Goal: Task Accomplishment & Management: Complete application form

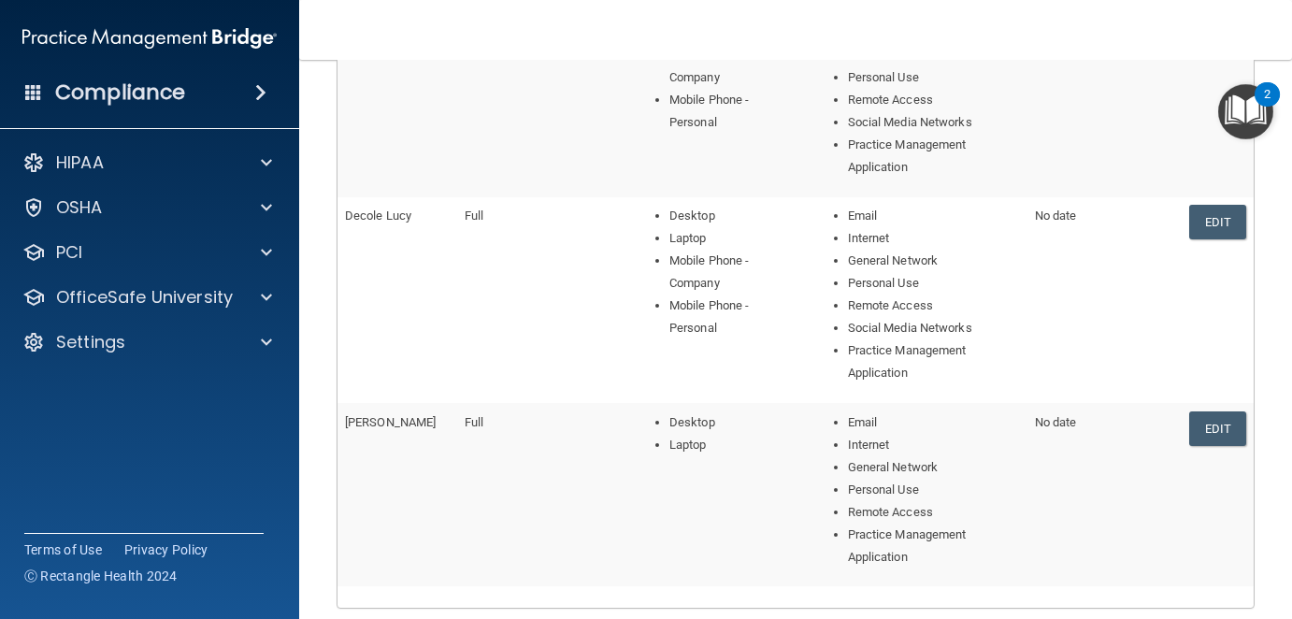
scroll to position [748, 0]
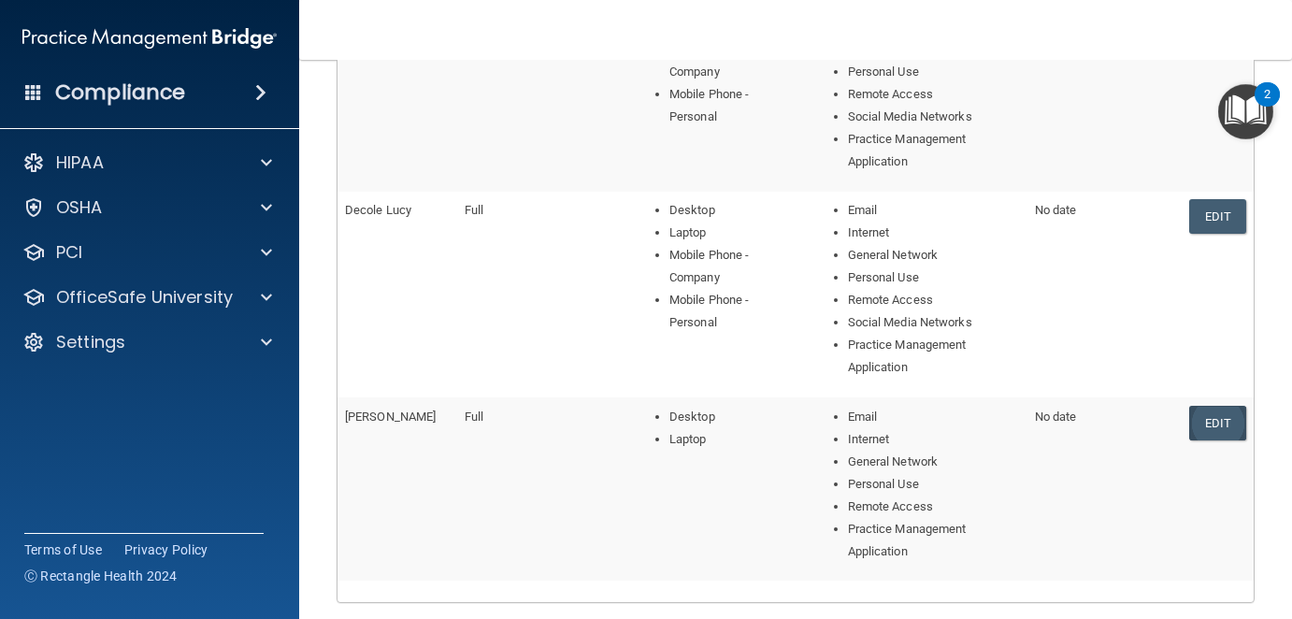
click at [1210, 429] on link "Edit" at bounding box center [1218, 423] width 57 height 35
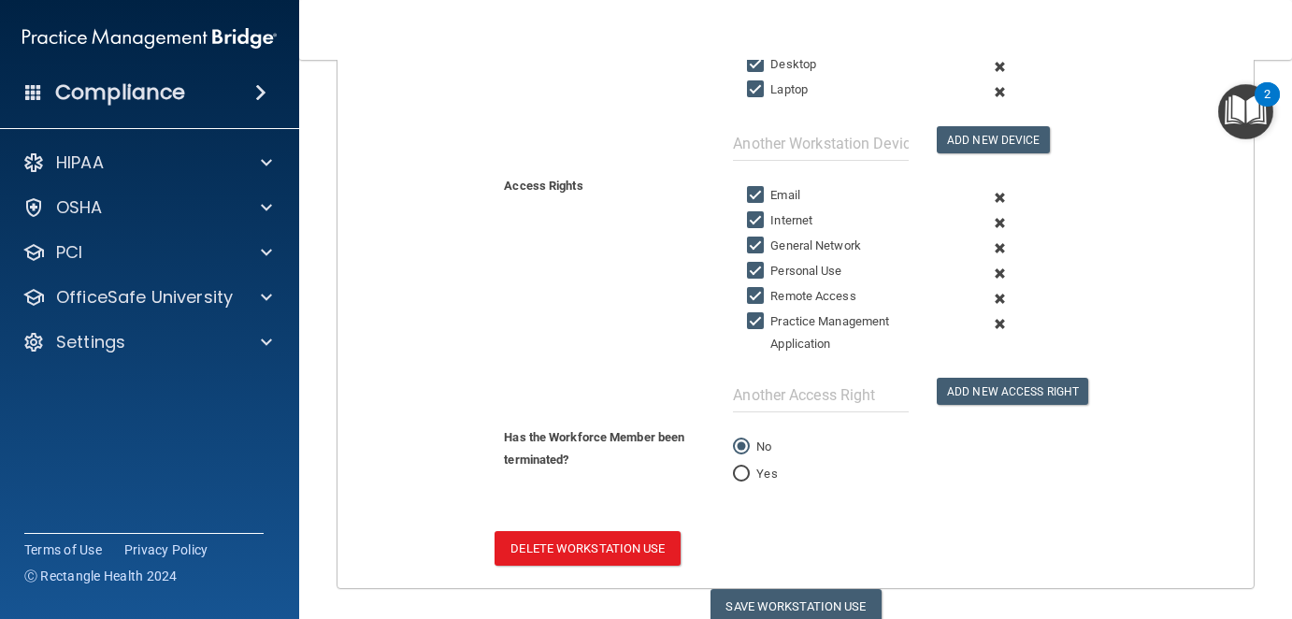
scroll to position [504, 0]
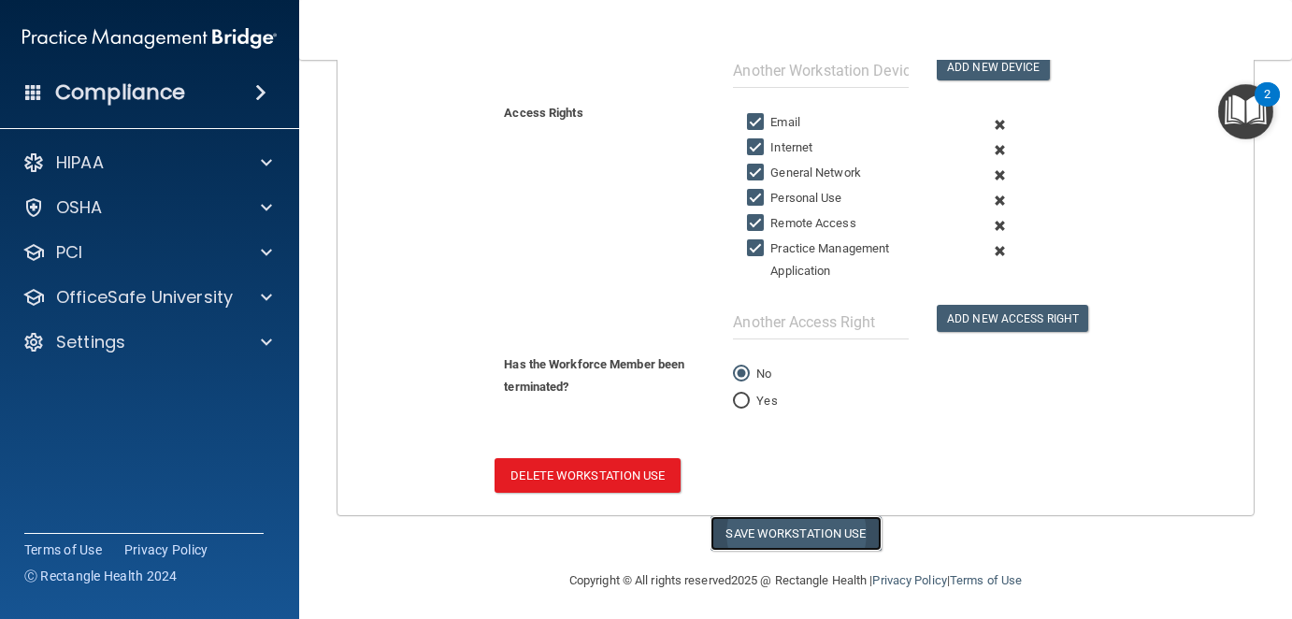
click at [817, 532] on button "Save Workstation Use" at bounding box center [796, 533] width 171 height 35
select select "? string:Full ?"
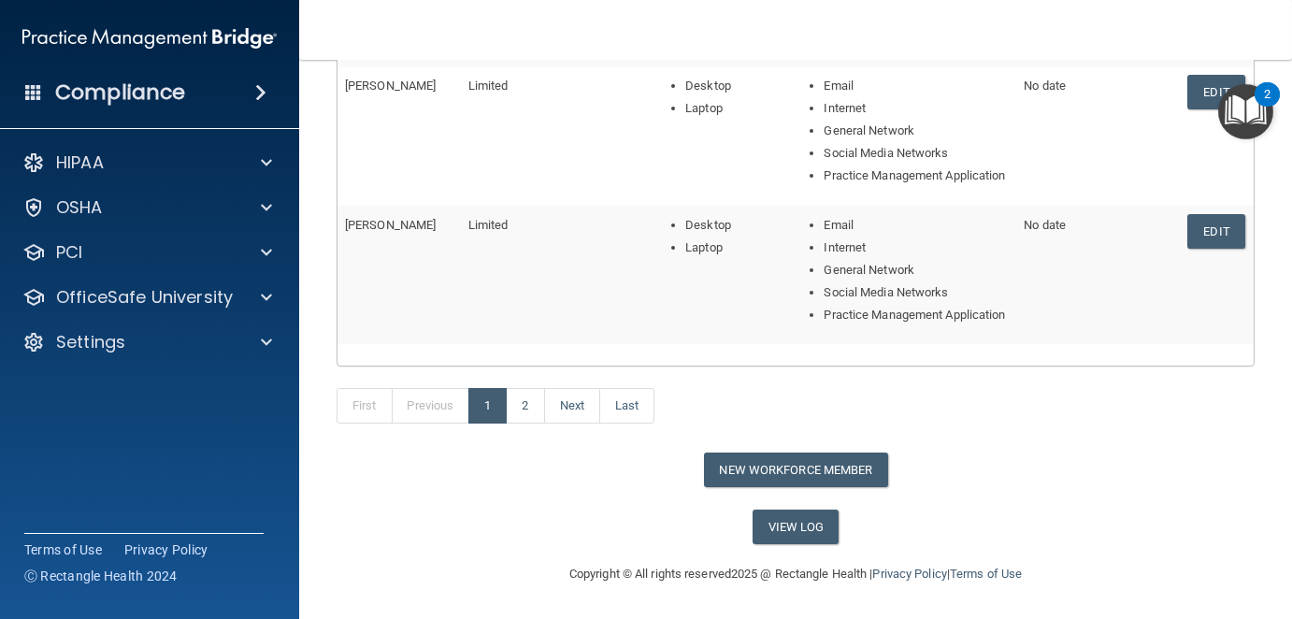
scroll to position [823, 0]
click at [527, 411] on link "2" at bounding box center [525, 406] width 38 height 36
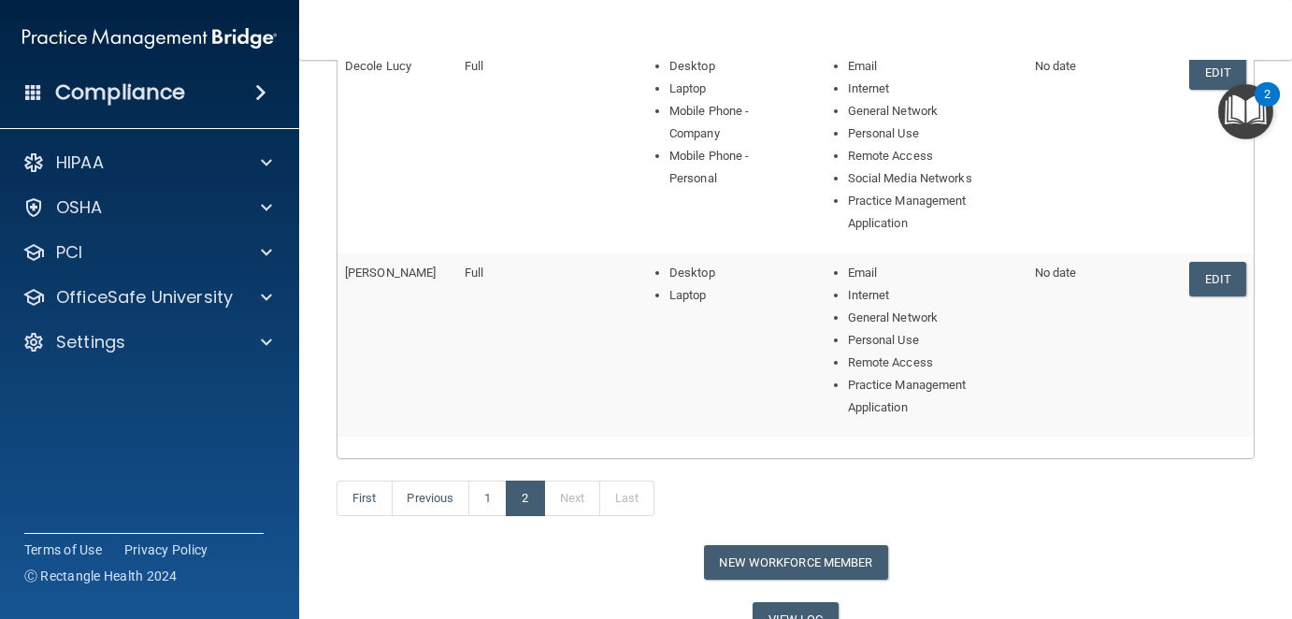
scroll to position [980, 0]
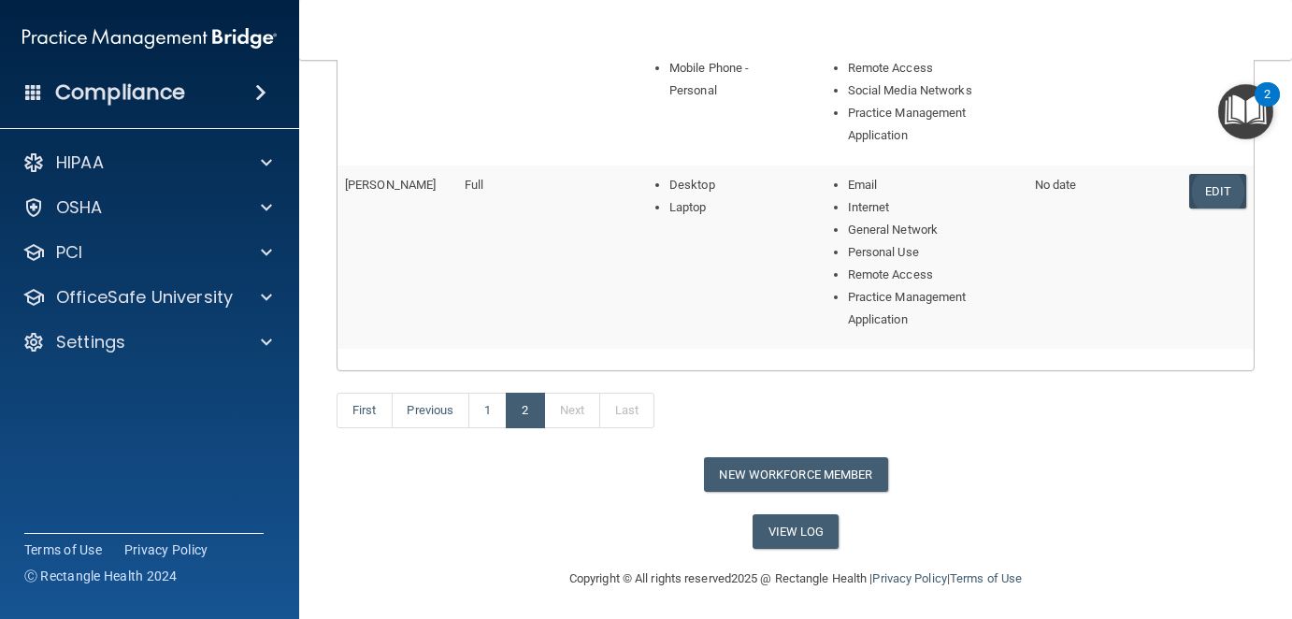
click at [1199, 181] on link "Edit" at bounding box center [1218, 191] width 57 height 35
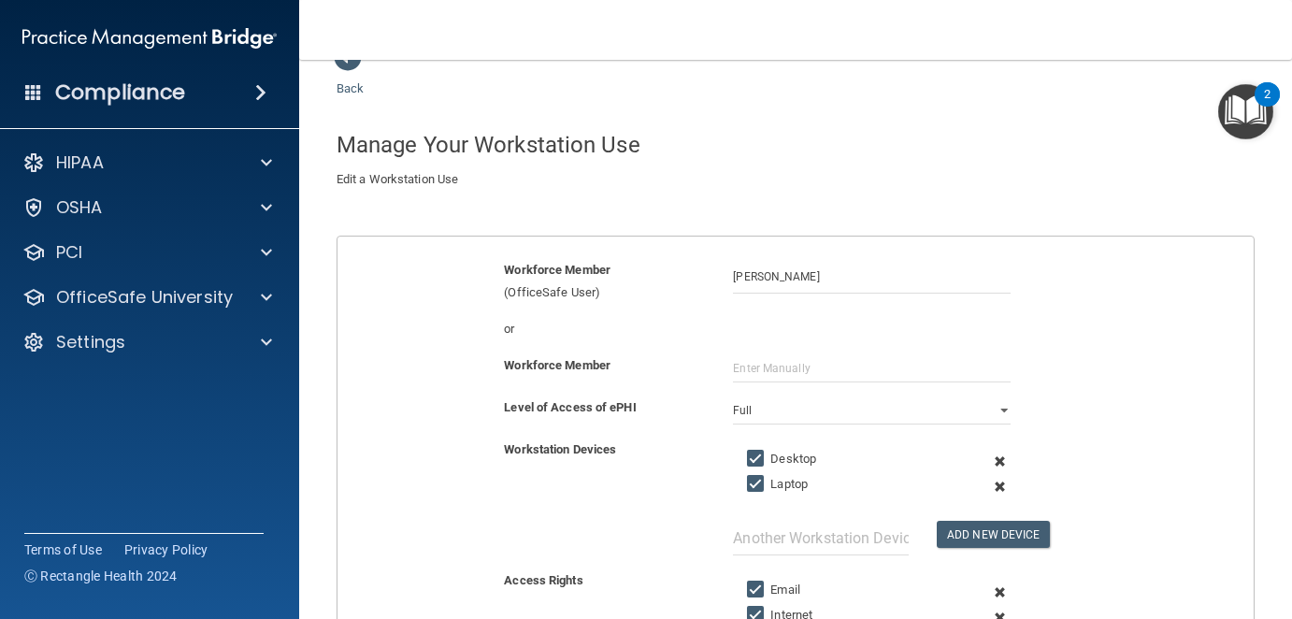
scroll to position [504, 0]
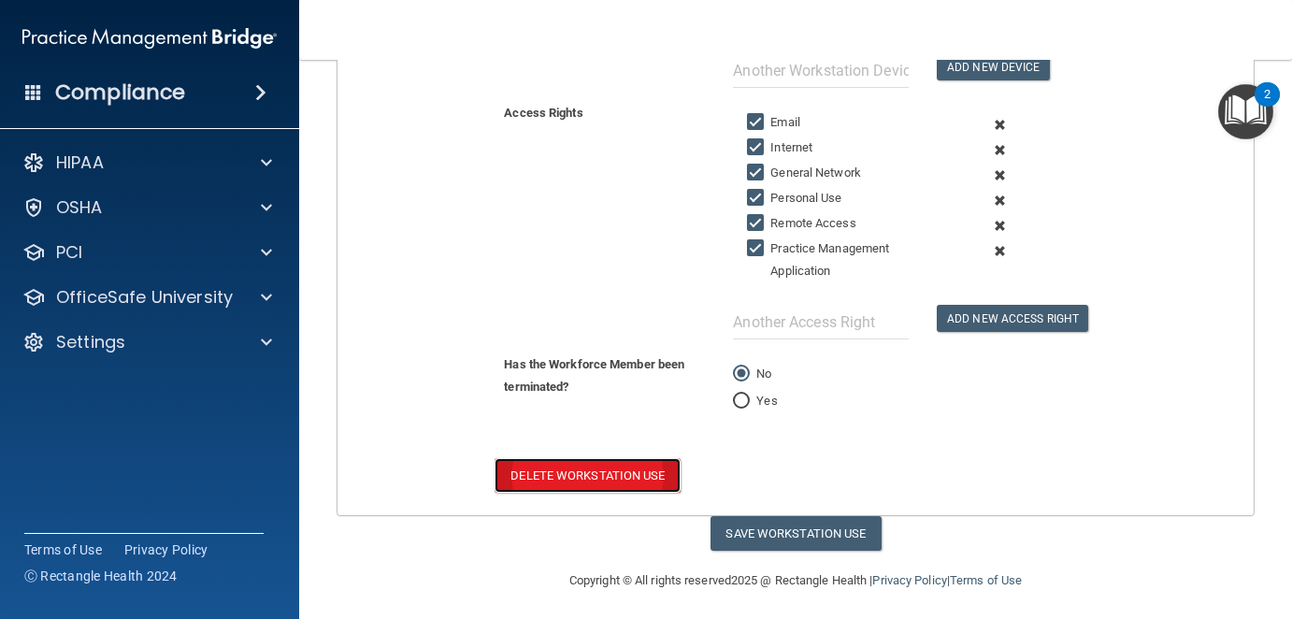
click at [570, 473] on button "Delete Workstation Use" at bounding box center [587, 475] width 185 height 35
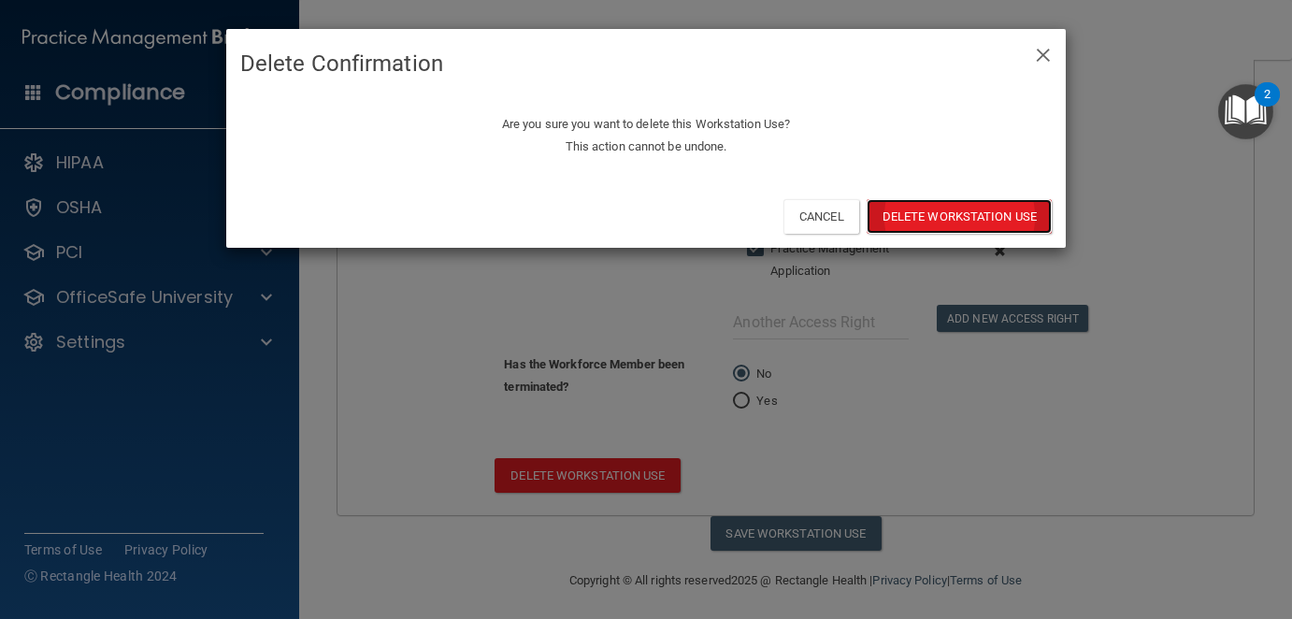
click at [930, 211] on button "Delete Workstation Use" at bounding box center [959, 216] width 185 height 35
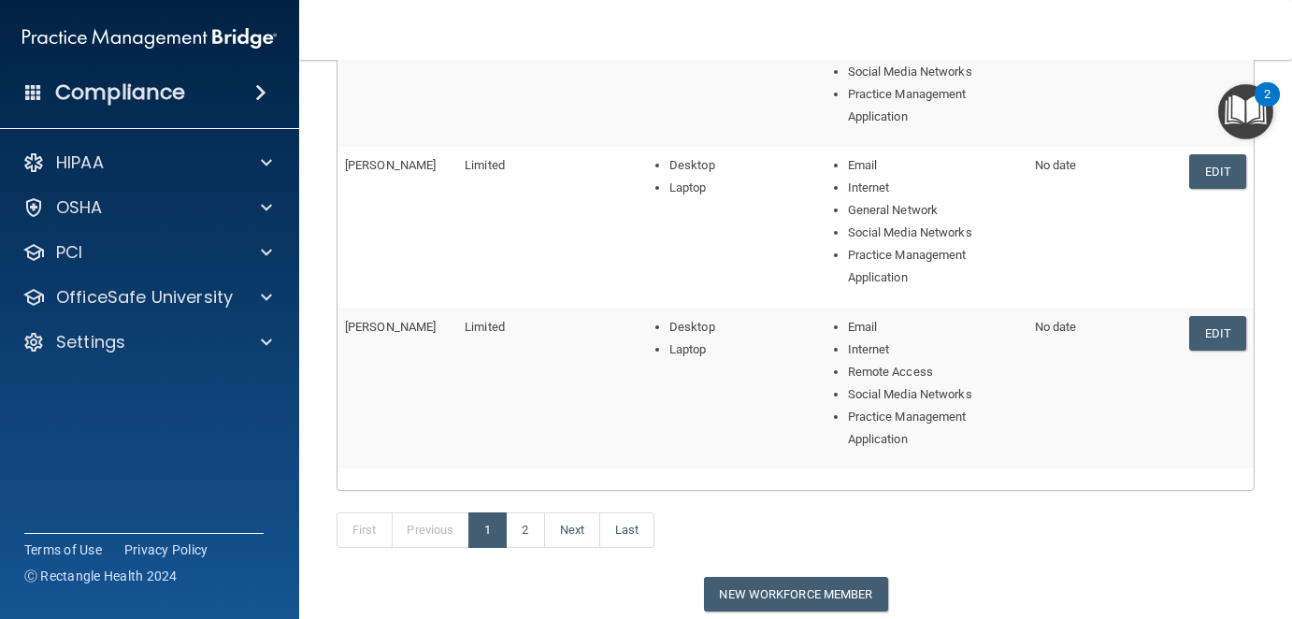
scroll to position [868, 0]
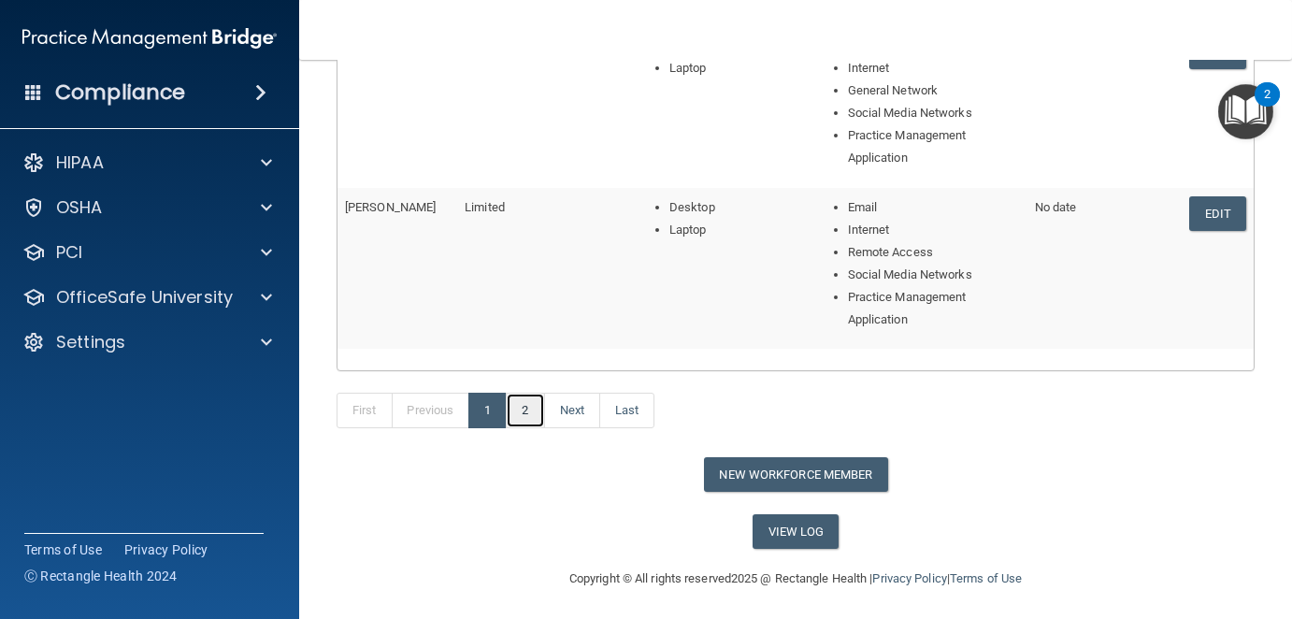
click at [526, 405] on link "2" at bounding box center [525, 411] width 38 height 36
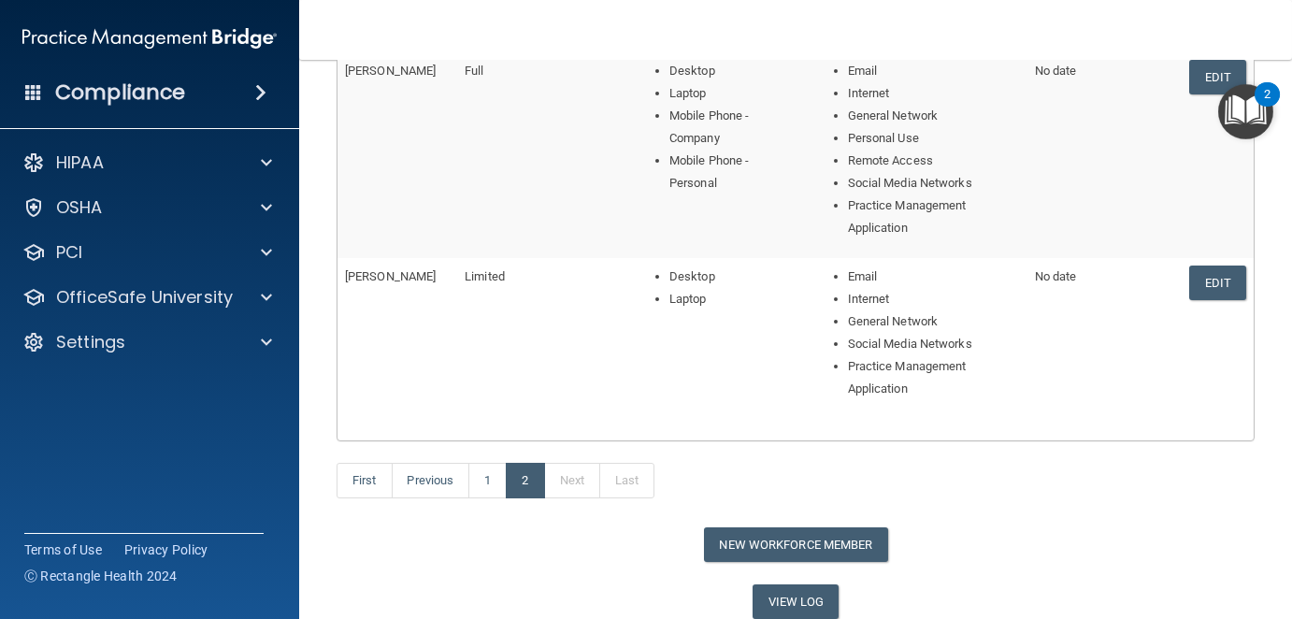
scroll to position [752, 0]
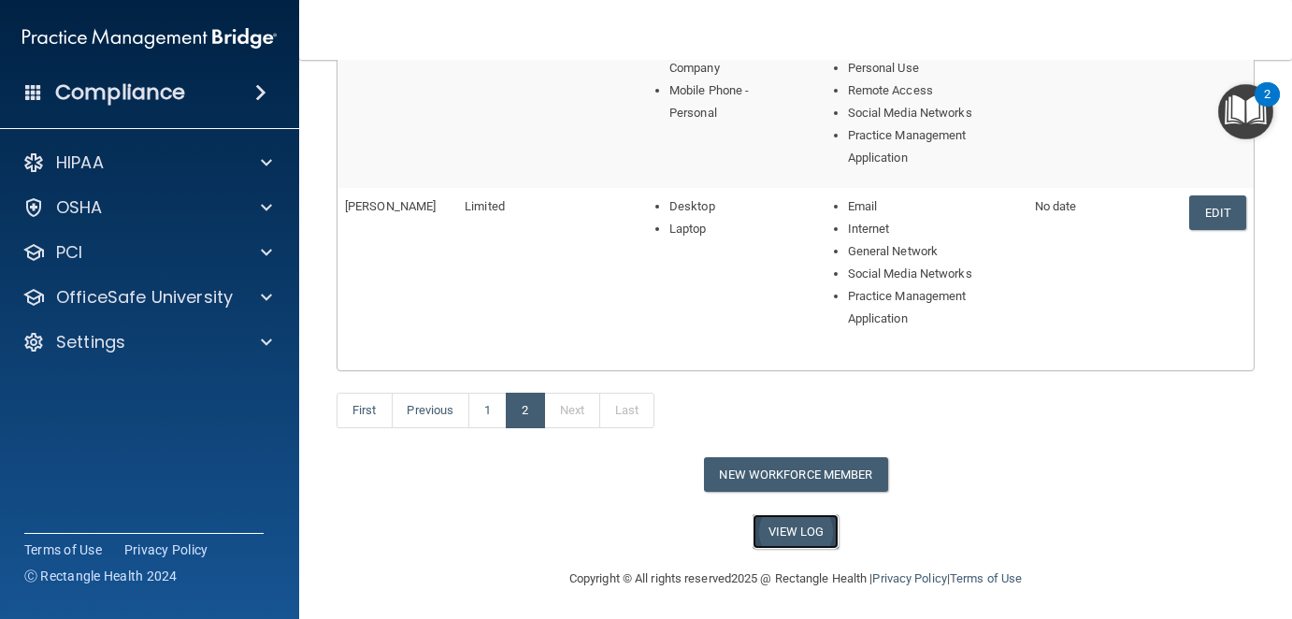
click at [802, 523] on link "View Log" at bounding box center [796, 531] width 87 height 35
click at [822, 480] on button "New Workforce Member" at bounding box center [796, 474] width 184 height 35
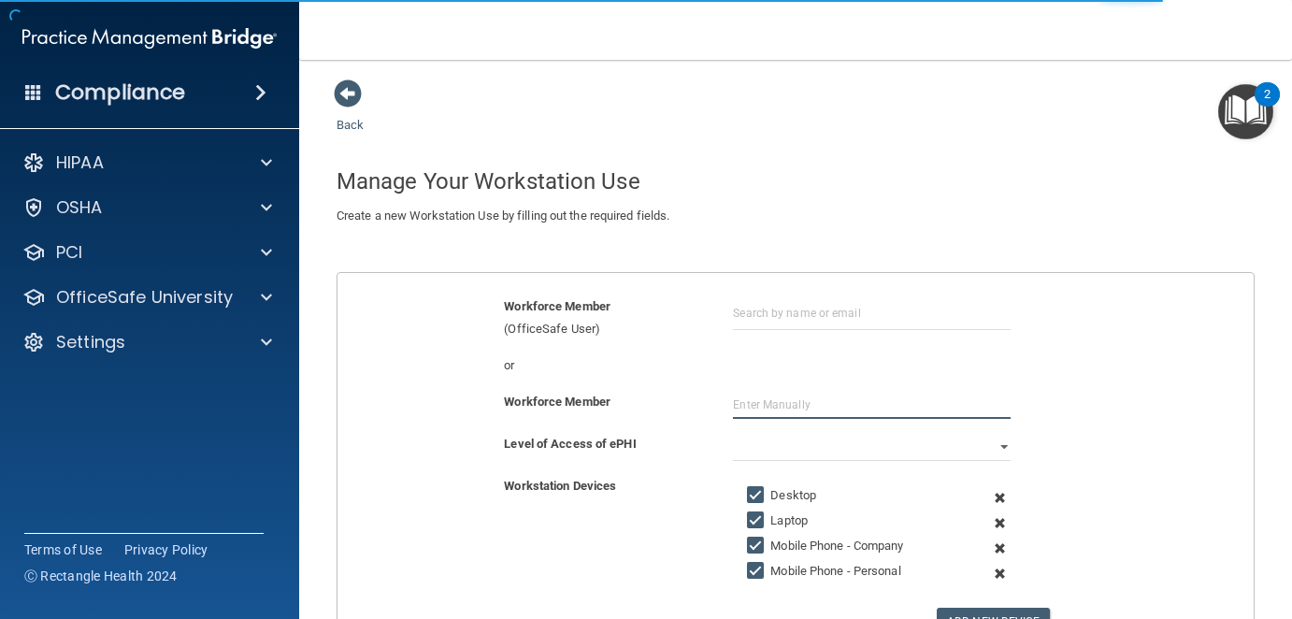
click at [757, 397] on input "text" at bounding box center [872, 405] width 278 height 28
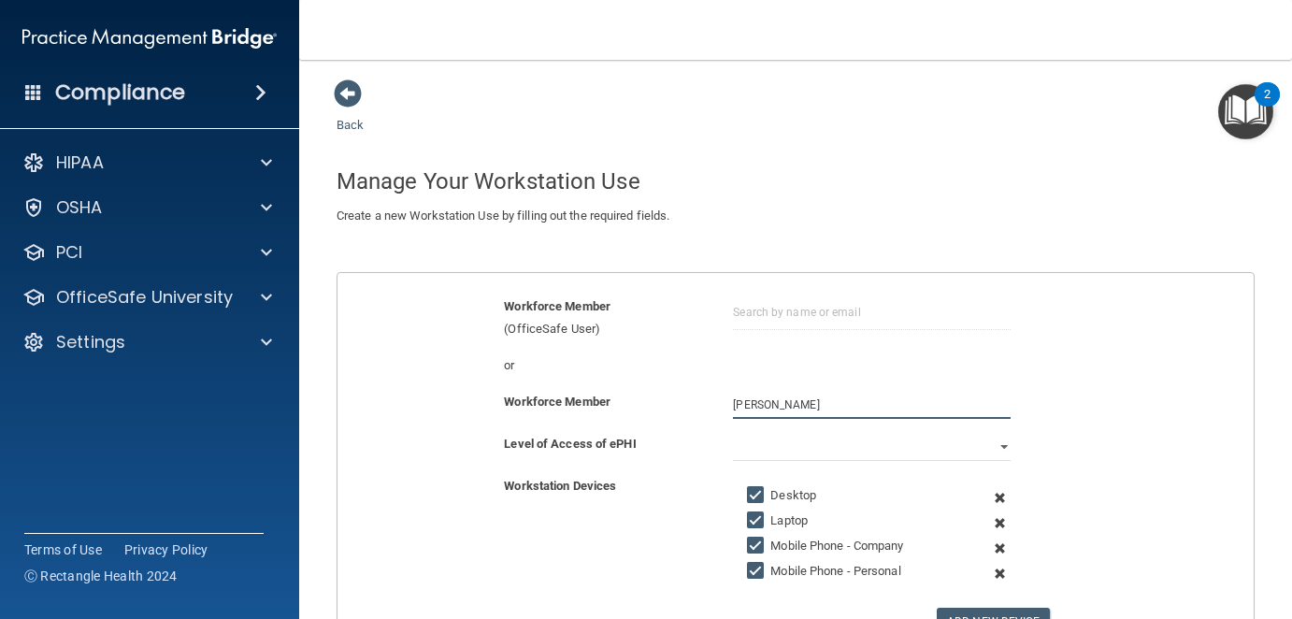
type input "[PERSON_NAME]"
click at [988, 439] on select "Full Limited None" at bounding box center [872, 447] width 278 height 28
select select "0"
click at [733, 433] on select "Full Limited None" at bounding box center [872, 447] width 278 height 28
click at [1165, 423] on div "Workforce Member [PERSON_NAME]" at bounding box center [796, 412] width 945 height 42
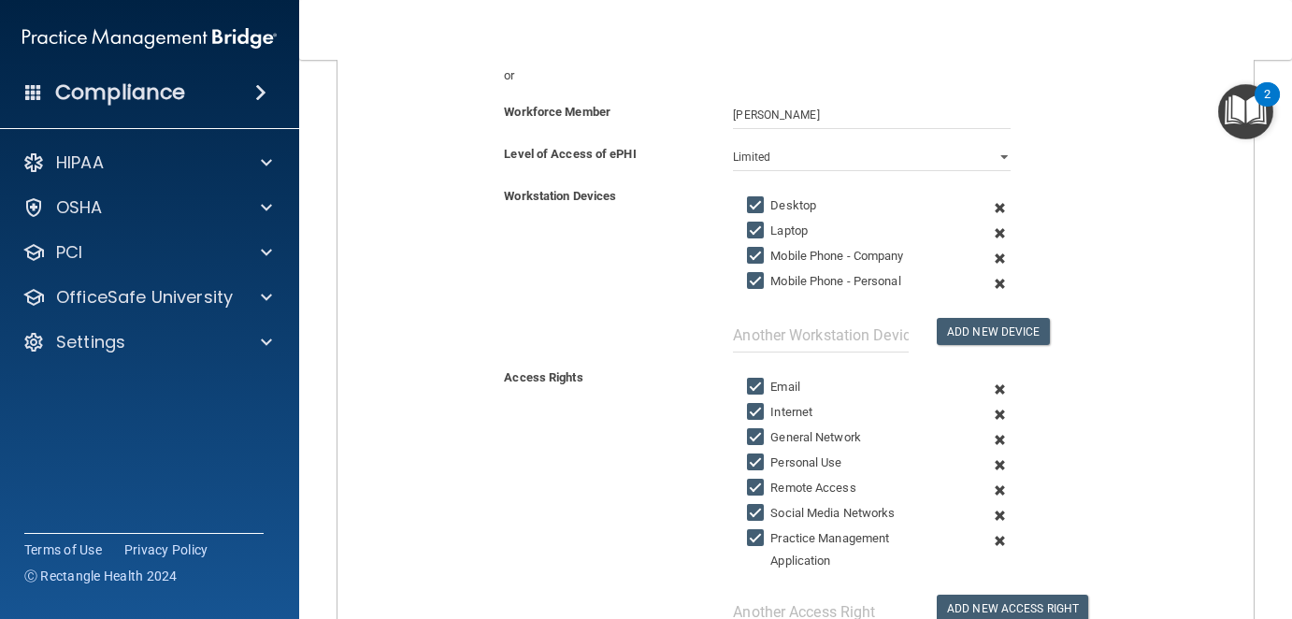
scroll to position [374, 0]
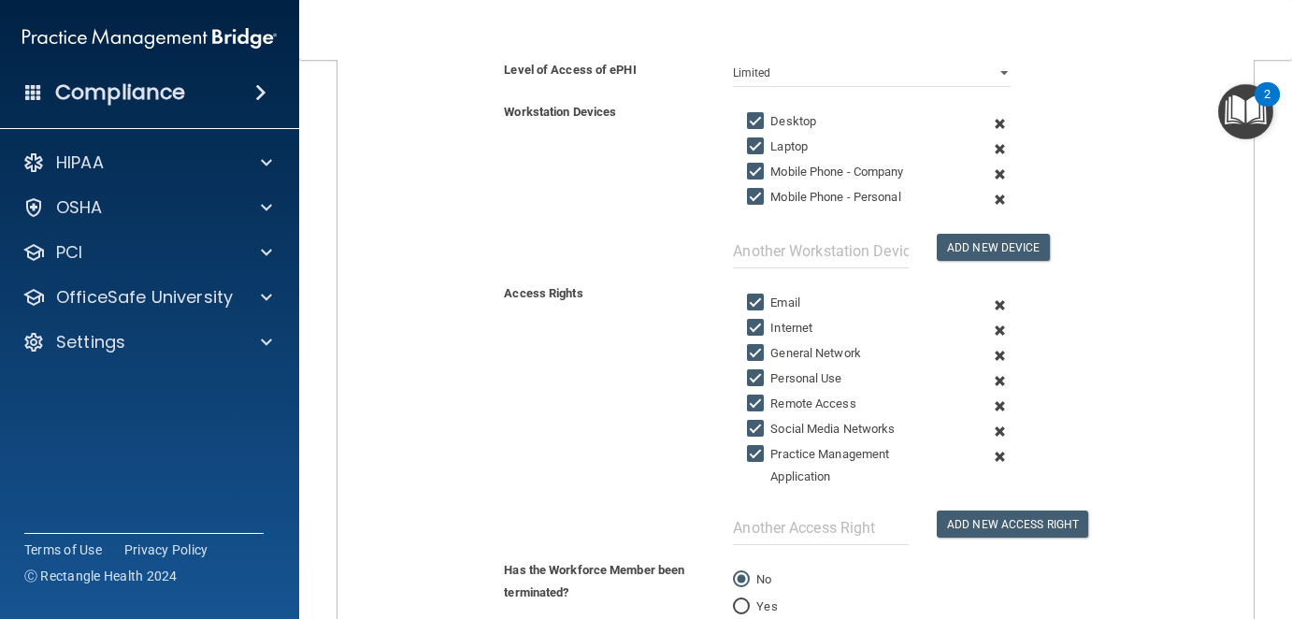
click at [748, 194] on input "Mobile Phone - Personal" at bounding box center [758, 197] width 22 height 15
checkbox input "false"
click at [749, 165] on input "Mobile Phone - Company" at bounding box center [758, 172] width 22 height 15
checkbox input "false"
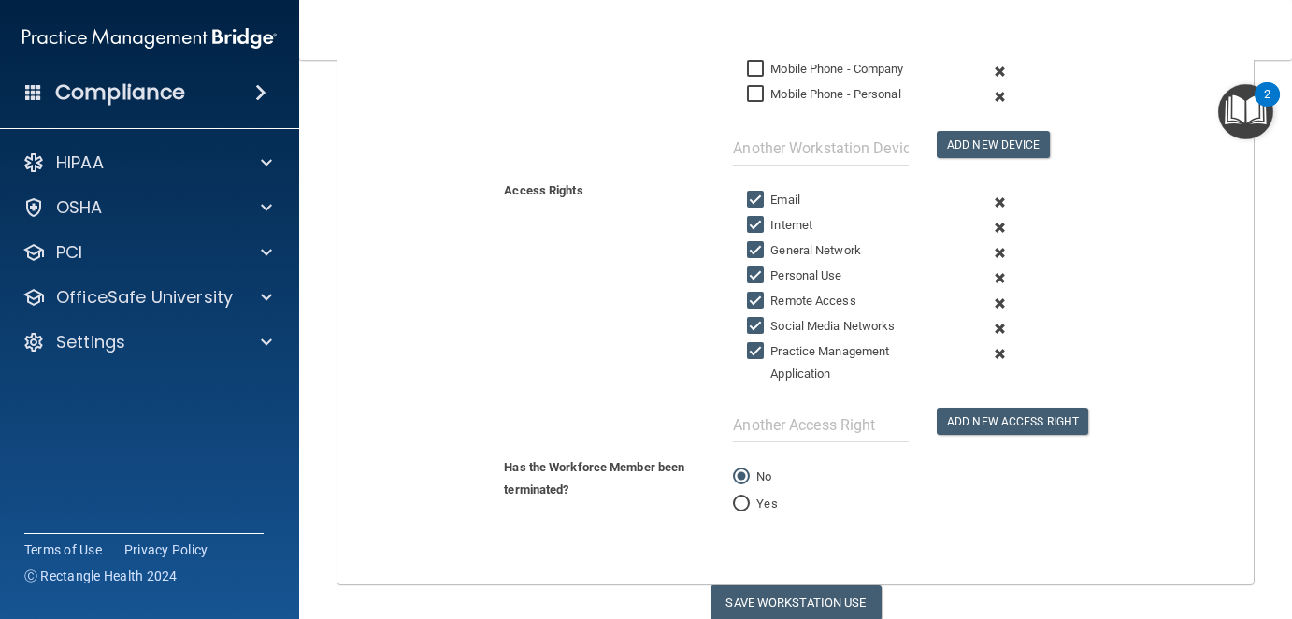
scroll to position [545, 0]
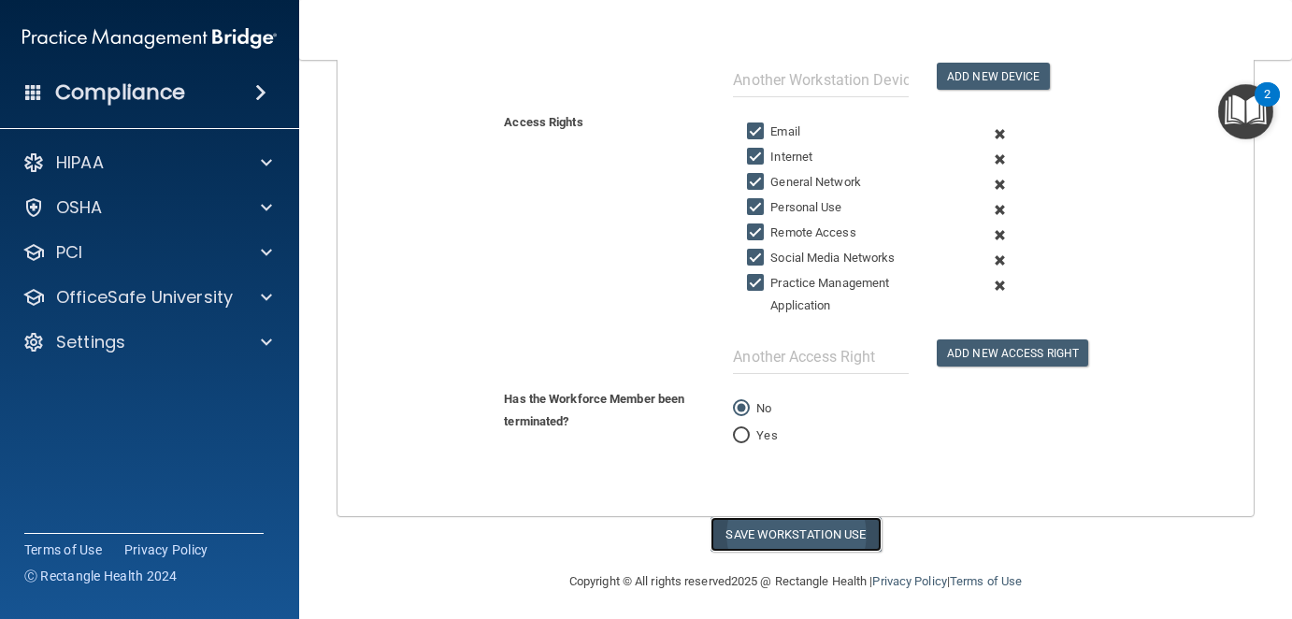
click at [813, 534] on button "Save Workstation Use" at bounding box center [796, 534] width 171 height 35
select select "? string:Full ?"
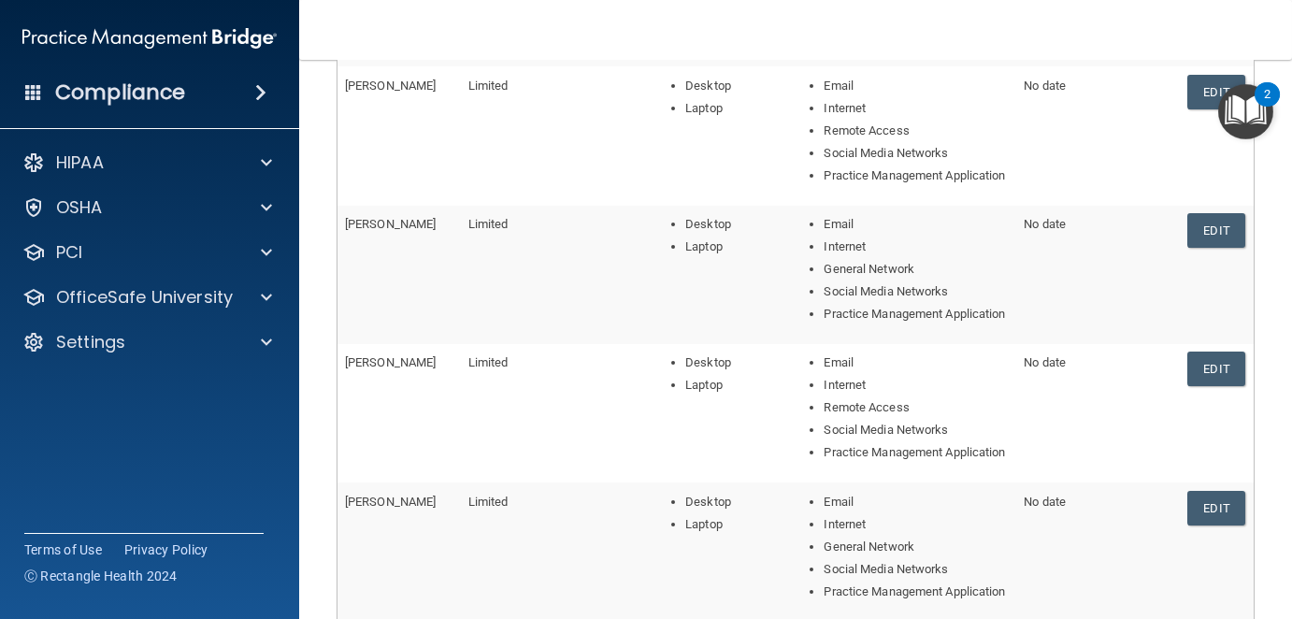
scroll to position [737, 0]
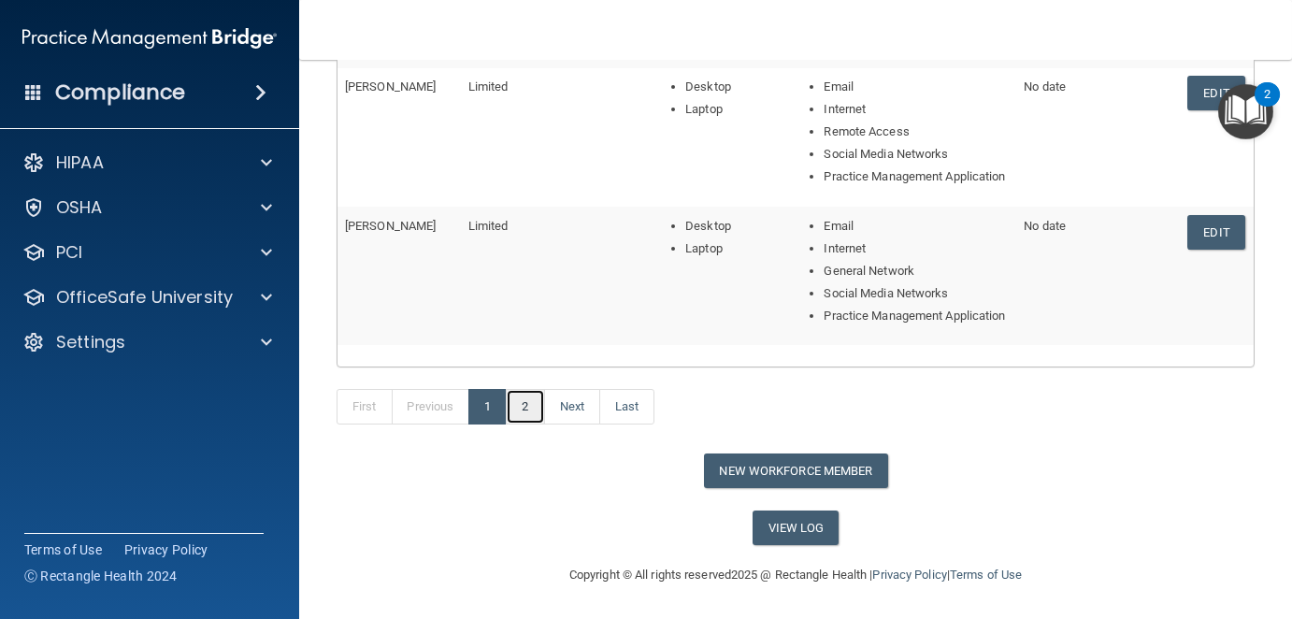
click at [530, 425] on link "2" at bounding box center [525, 407] width 38 height 36
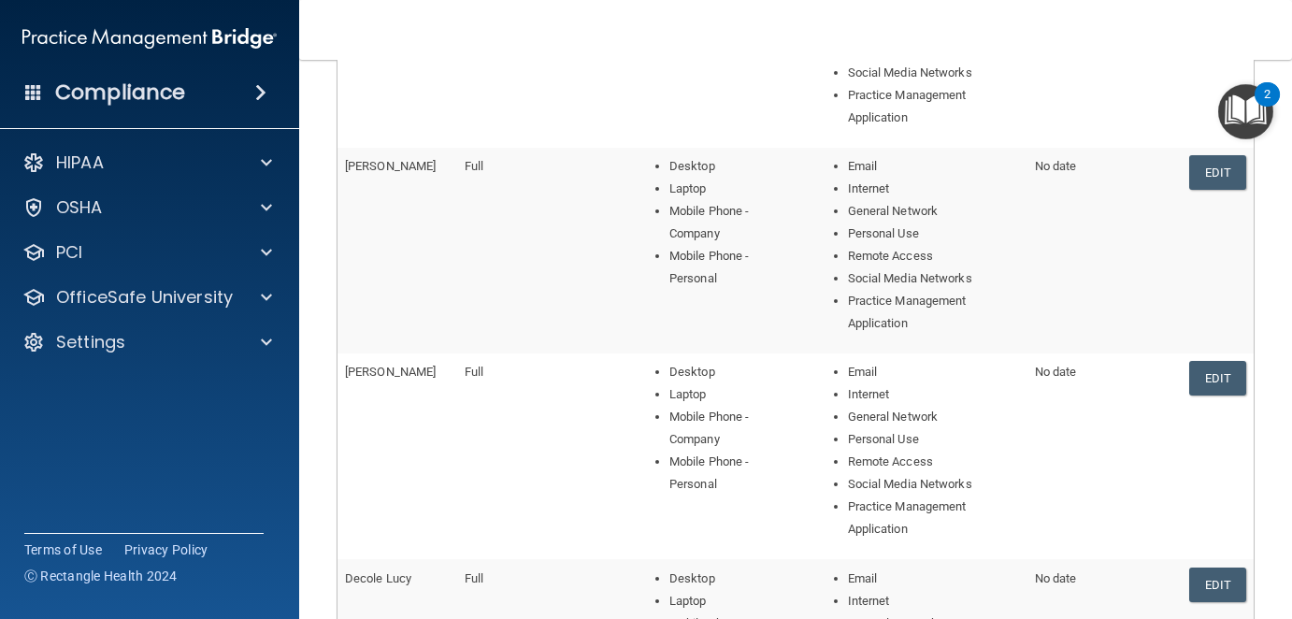
scroll to position [771, 0]
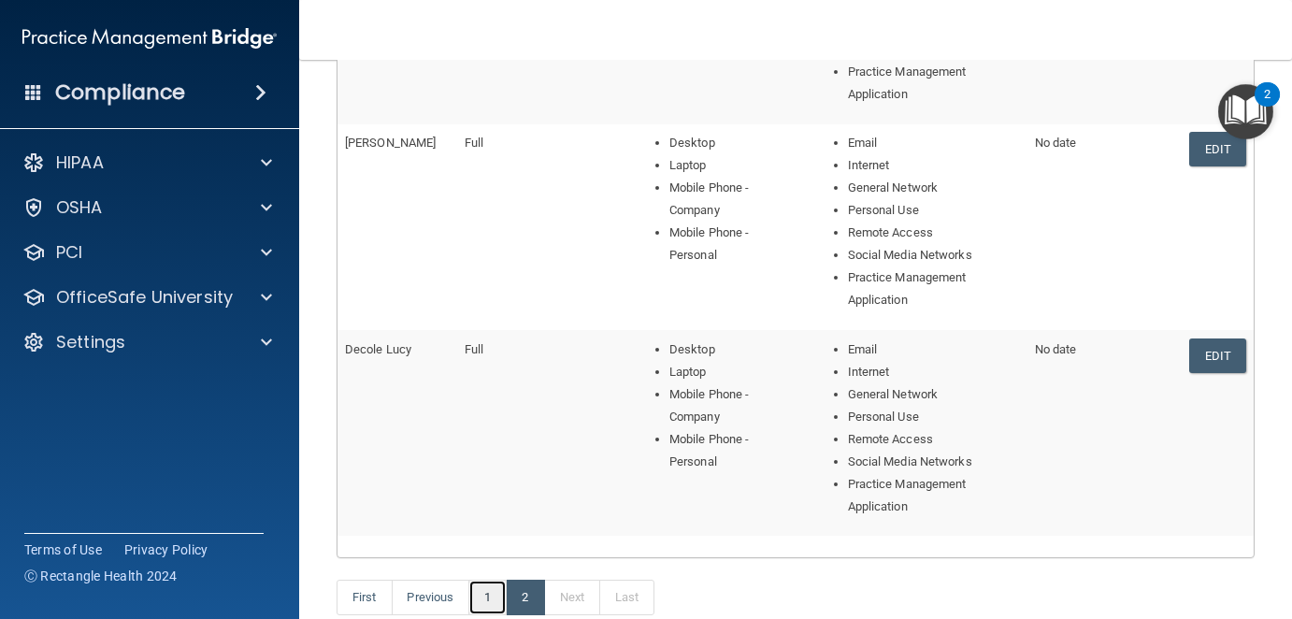
click at [483, 589] on link "1" at bounding box center [488, 598] width 38 height 36
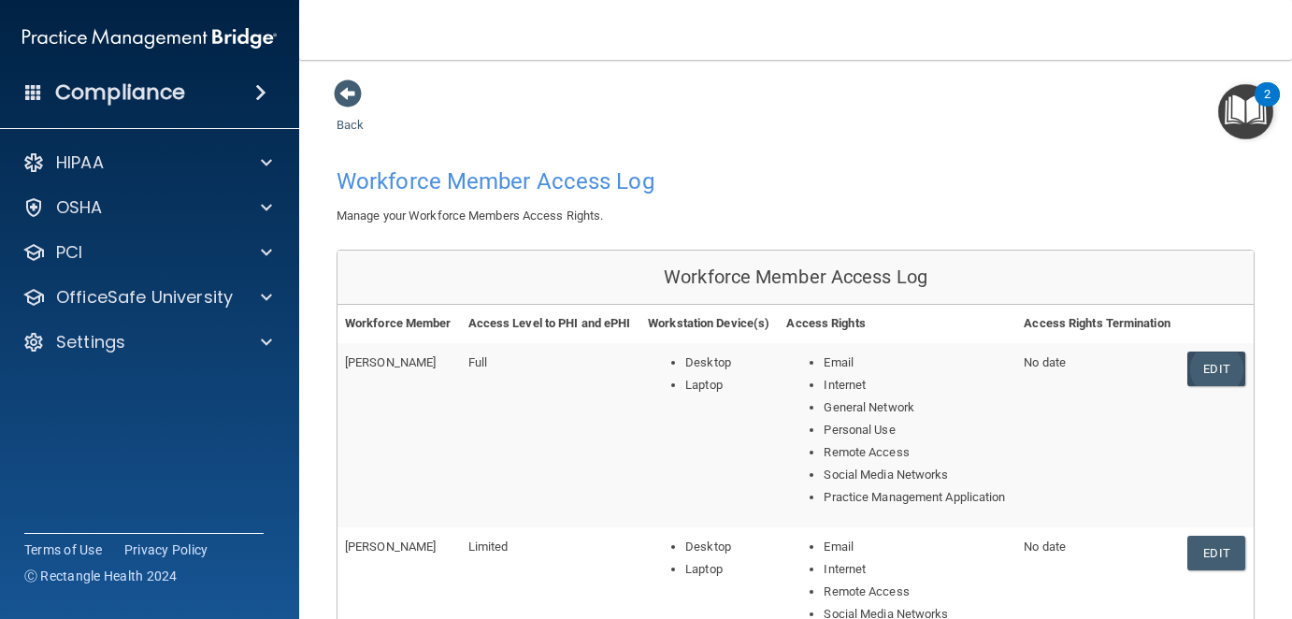
click at [1210, 386] on link "Edit" at bounding box center [1216, 369] width 57 height 35
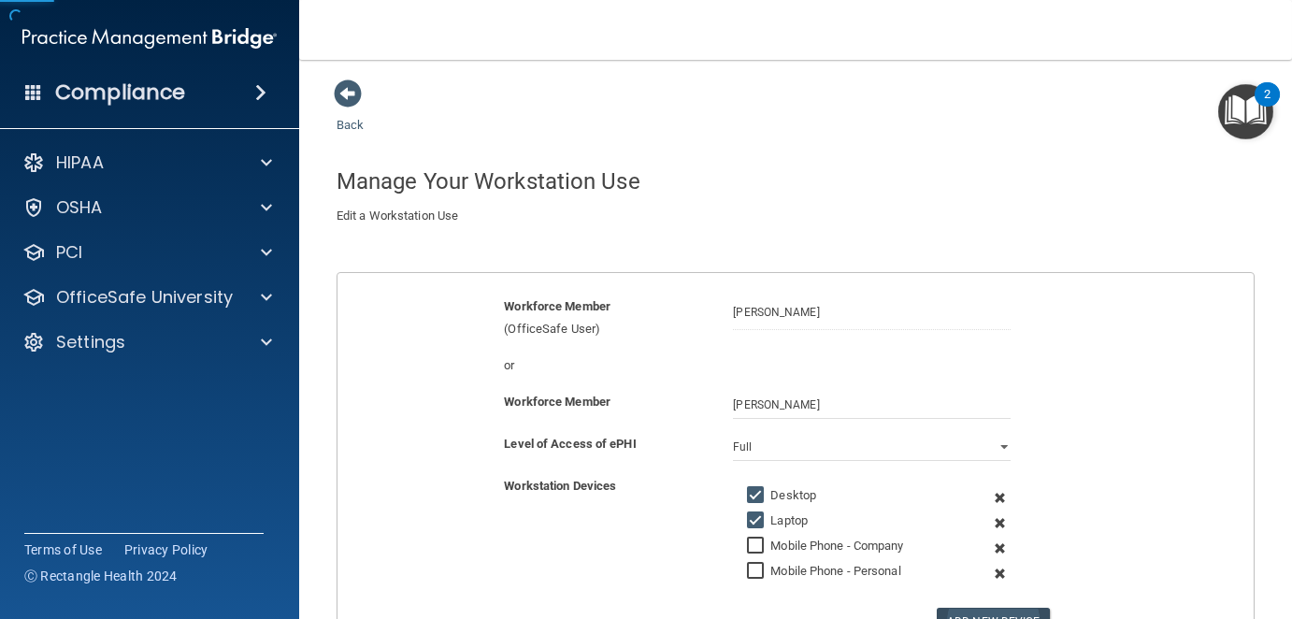
scroll to position [187, 0]
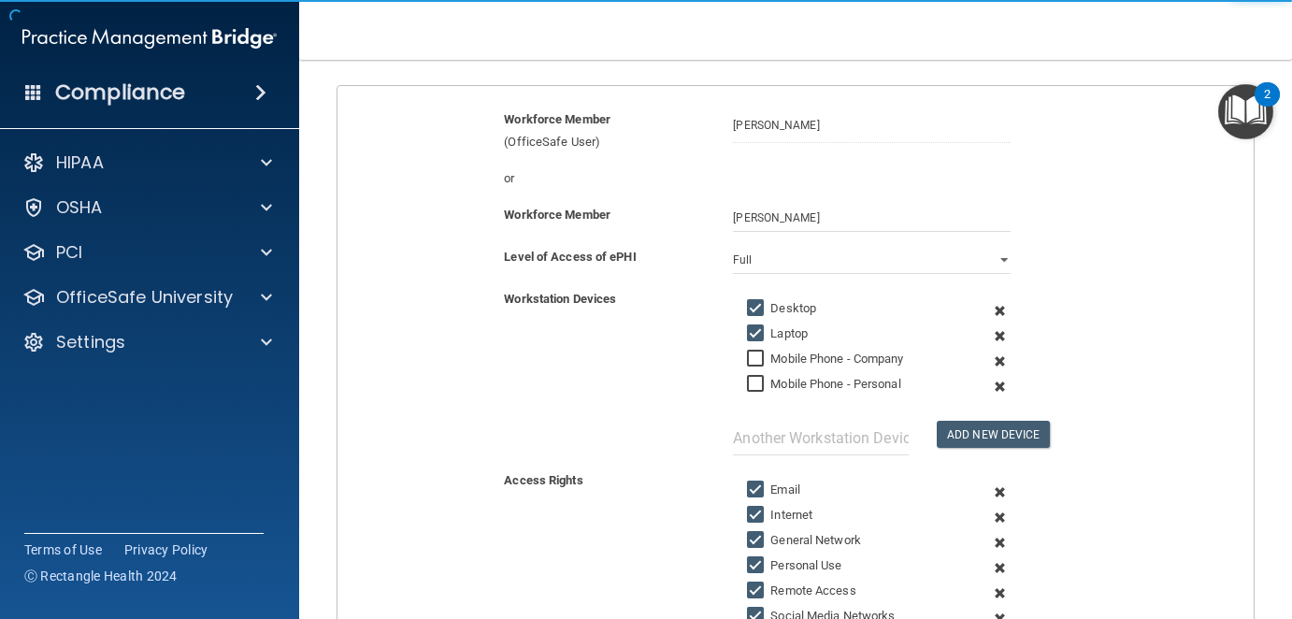
click at [752, 355] on input "Mobile Phone - Company" at bounding box center [758, 359] width 22 height 15
checkbox input "true"
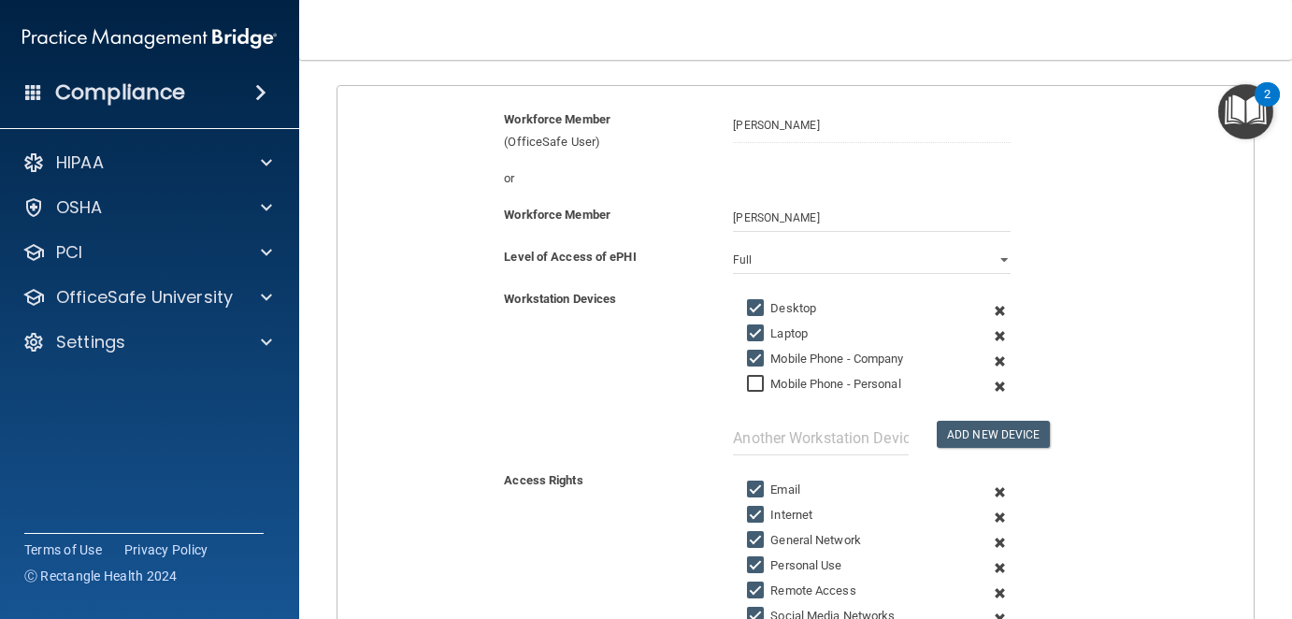
click at [751, 379] on input "Mobile Phone - Personal" at bounding box center [758, 384] width 22 height 15
checkbox input "true"
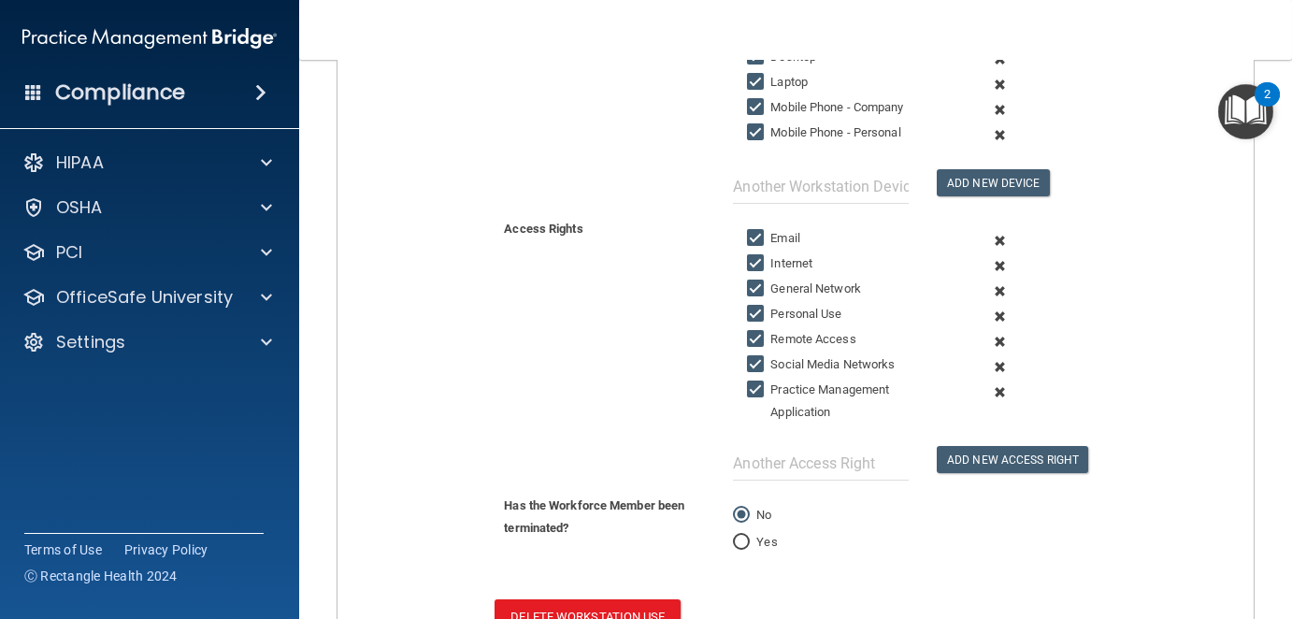
scroll to position [578, 0]
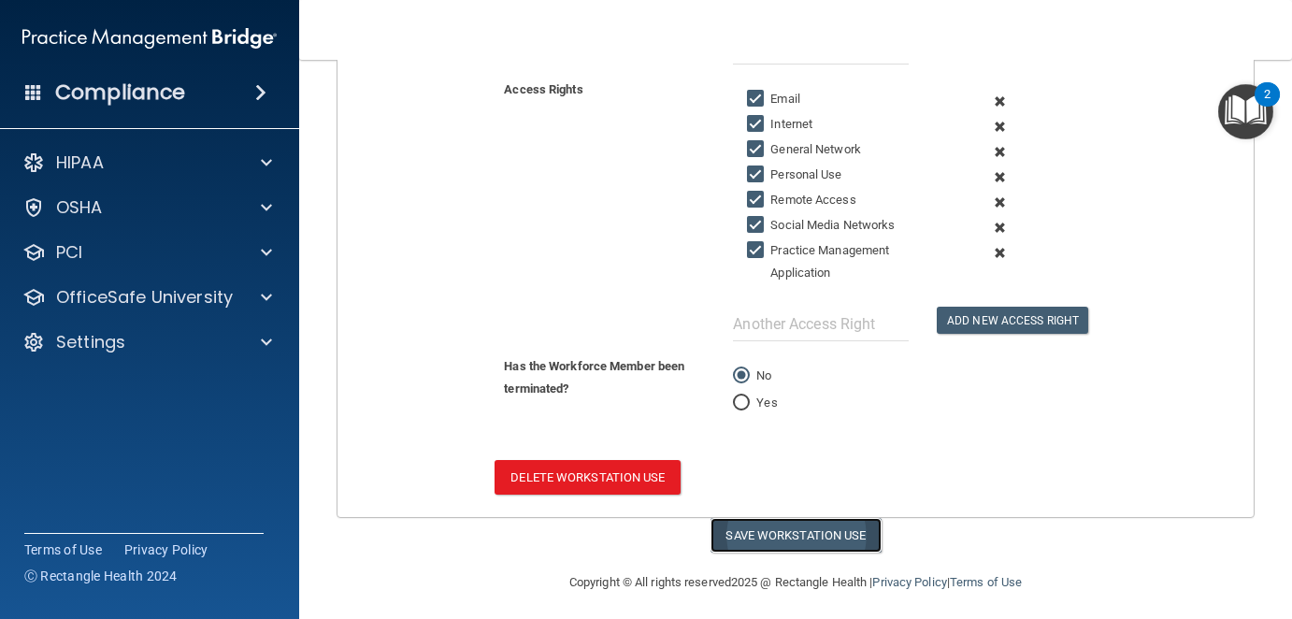
click at [800, 525] on button "Save Workstation Use" at bounding box center [796, 535] width 171 height 35
select select "? string:Full ?"
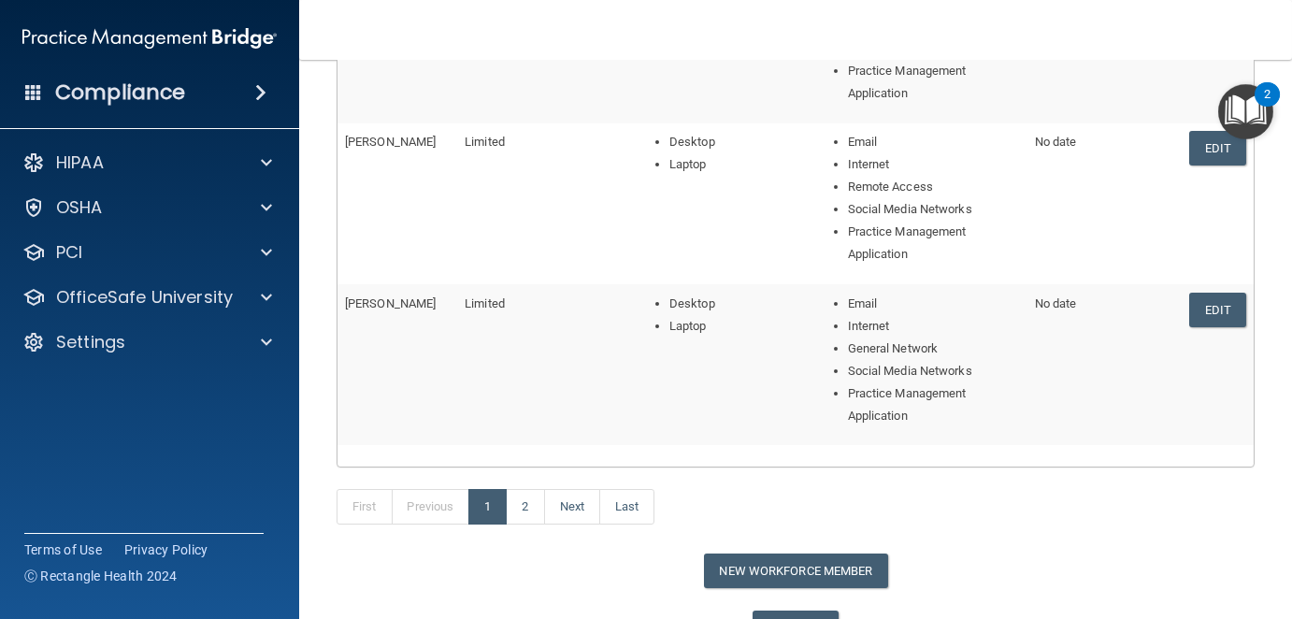
scroll to position [829, 0]
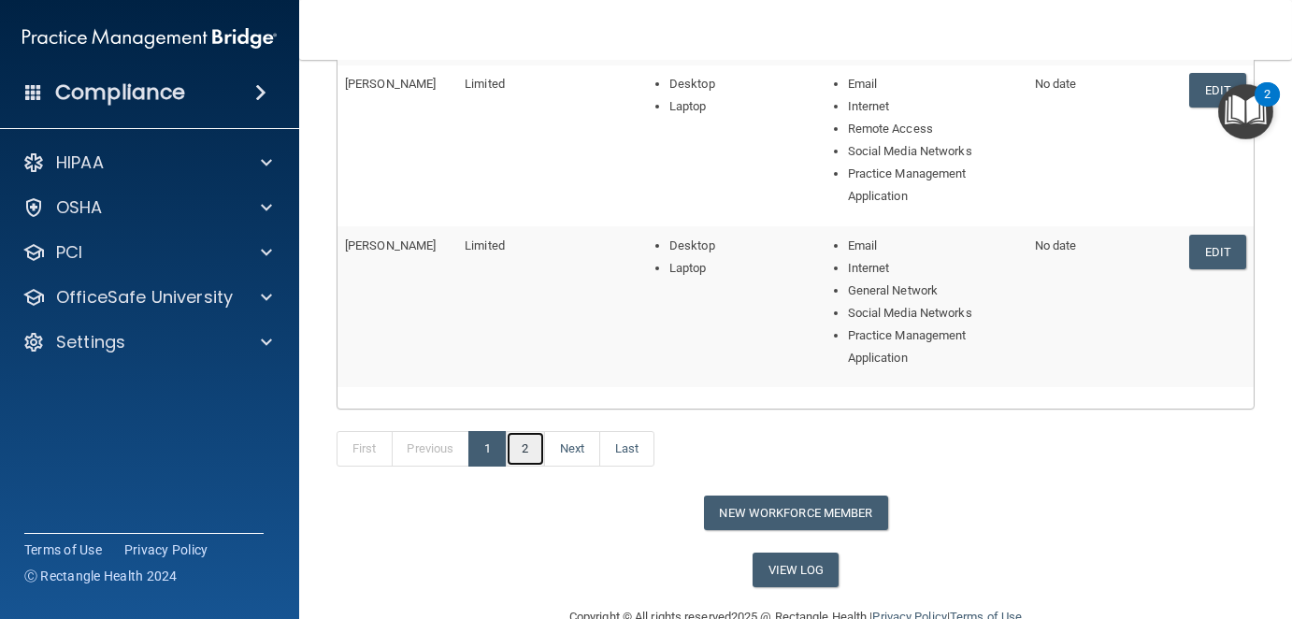
click at [538, 443] on link "2" at bounding box center [525, 449] width 38 height 36
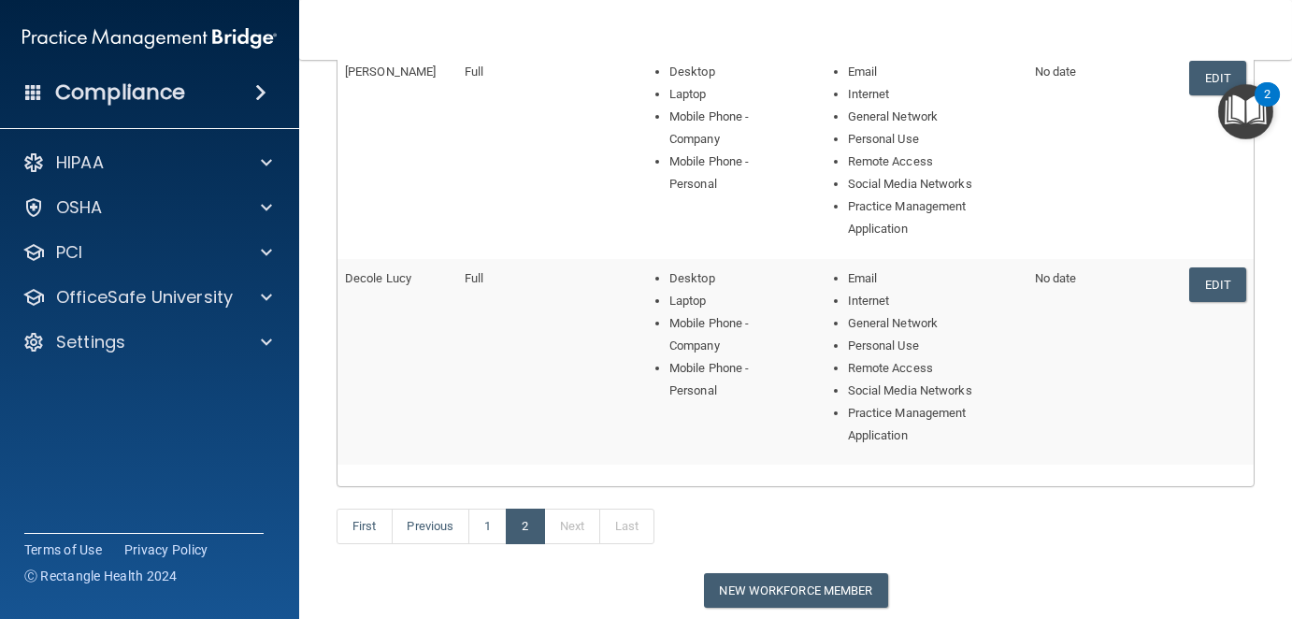
scroll to position [958, 0]
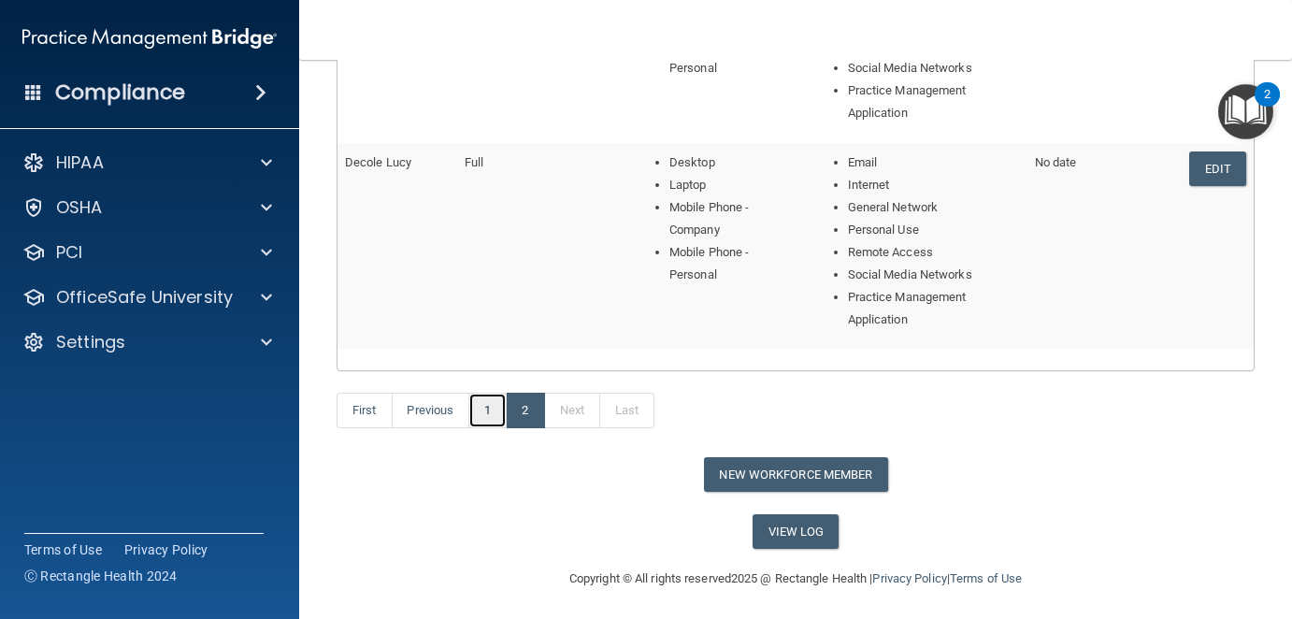
drag, startPoint x: 484, startPoint y: 414, endPoint x: 931, endPoint y: 359, distance: 450.4
click at [484, 413] on link "1" at bounding box center [488, 411] width 38 height 36
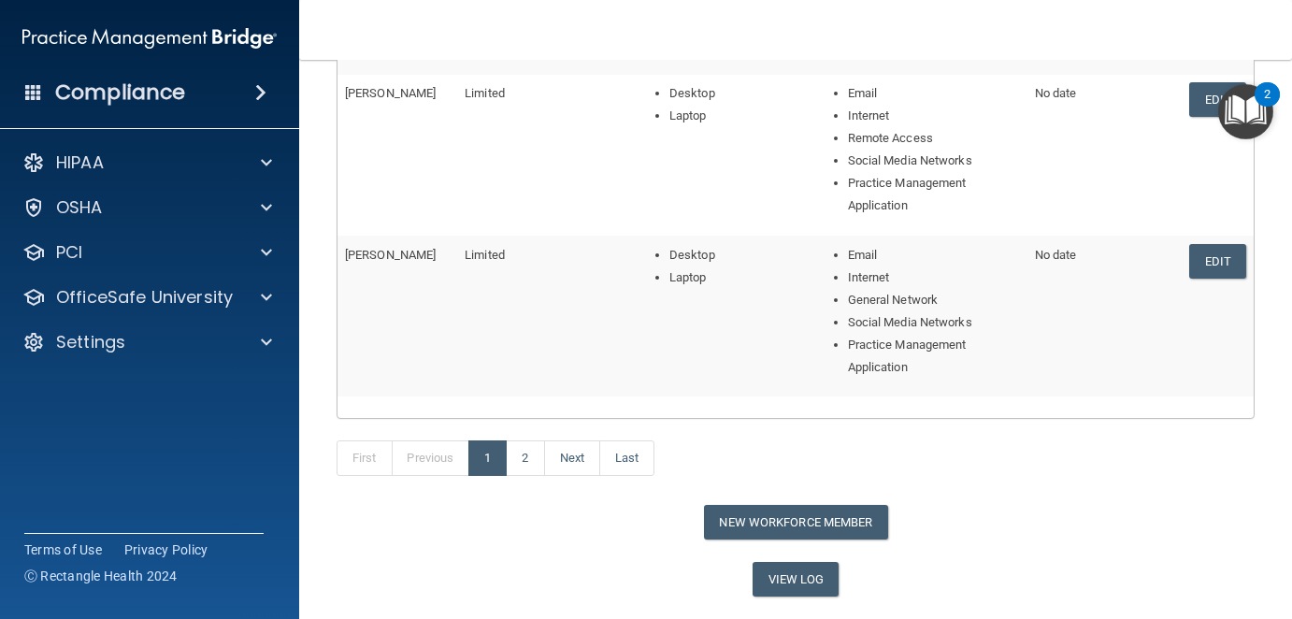
scroll to position [868, 0]
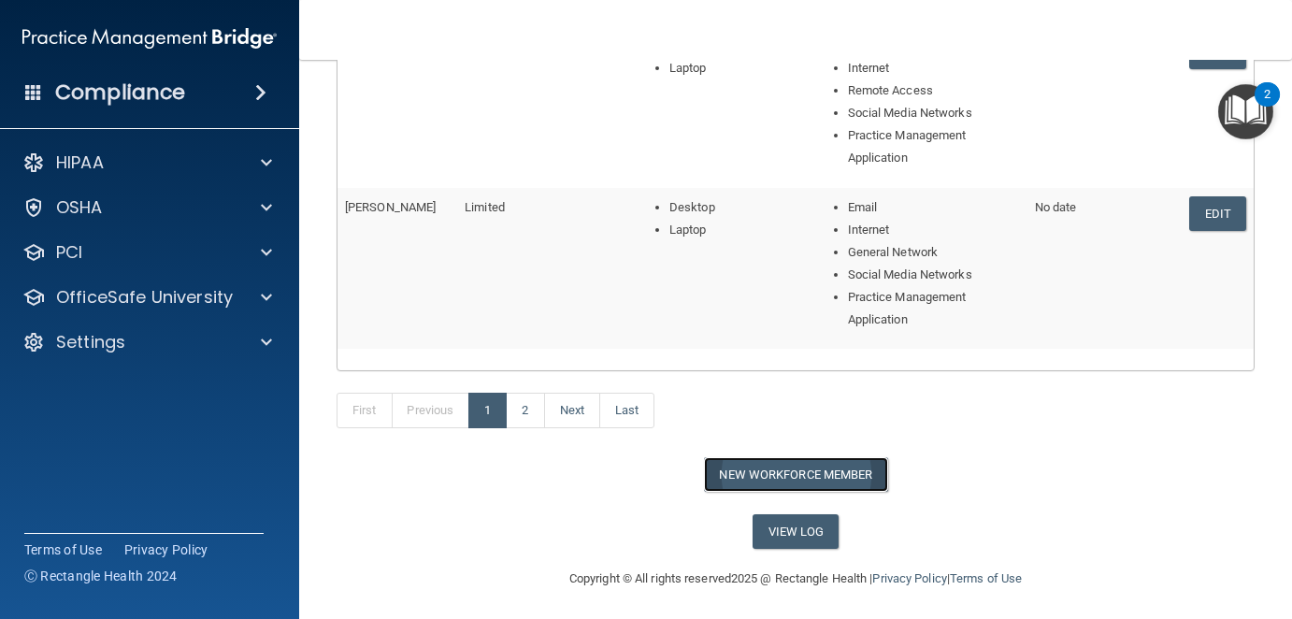
click at [825, 469] on button "New Workforce Member" at bounding box center [796, 474] width 184 height 35
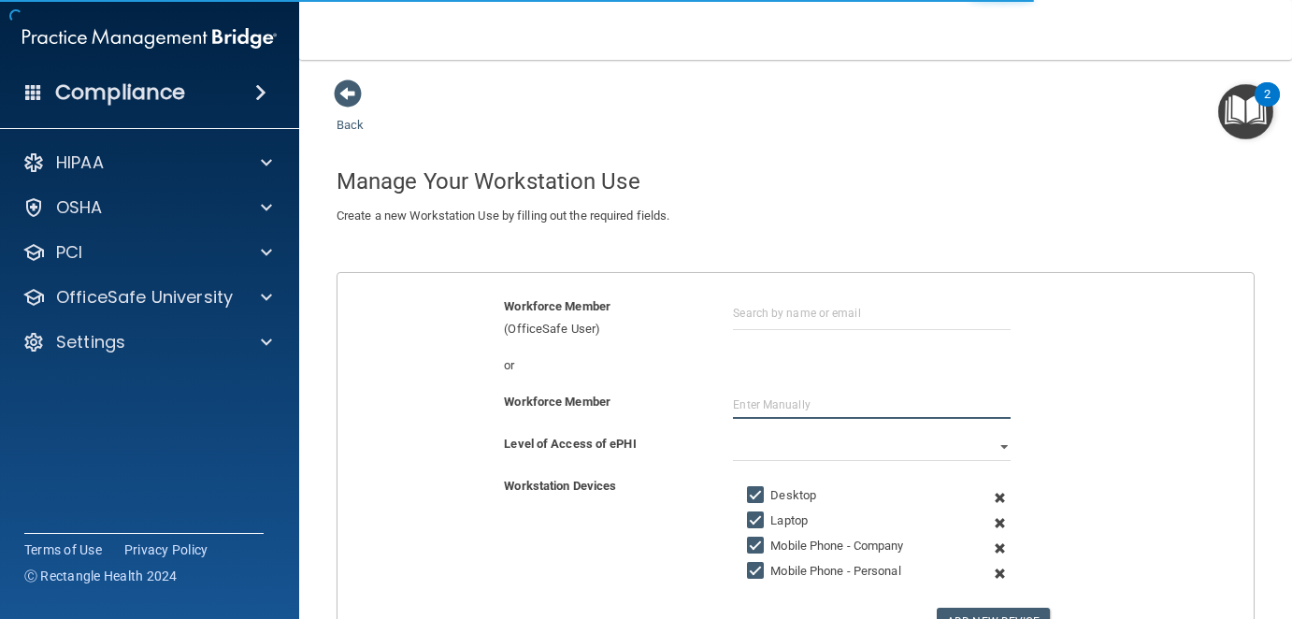
click at [798, 404] on input "text" at bounding box center [872, 405] width 278 height 28
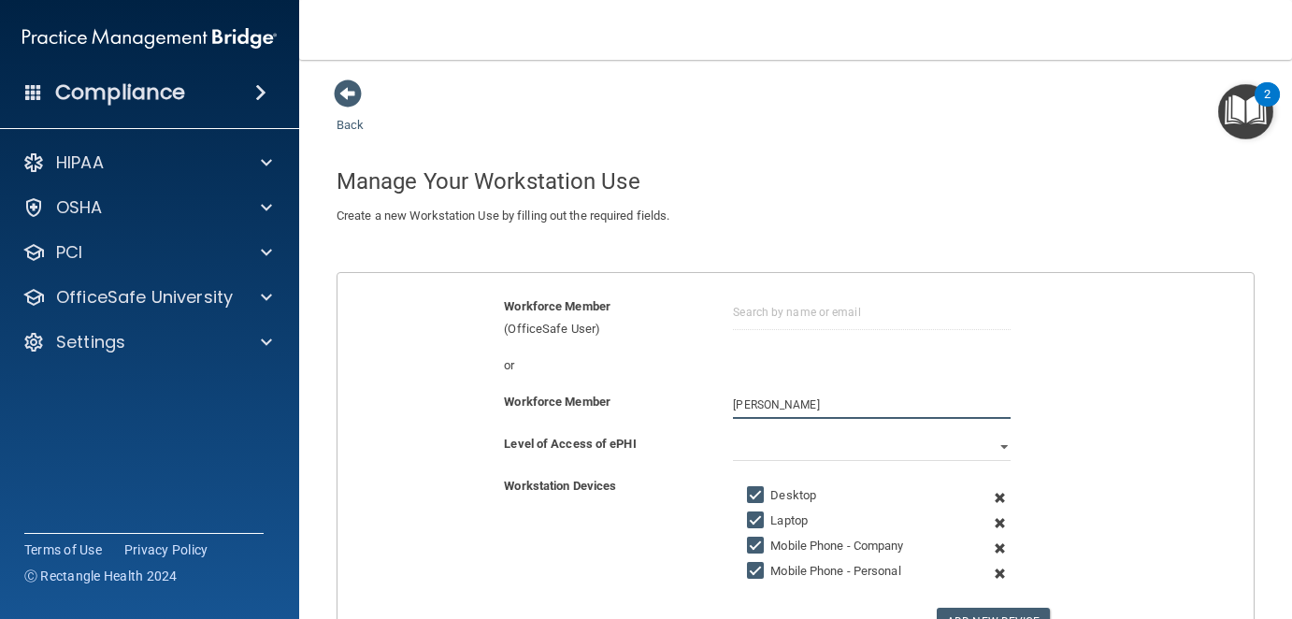
type input "[PERSON_NAME]"
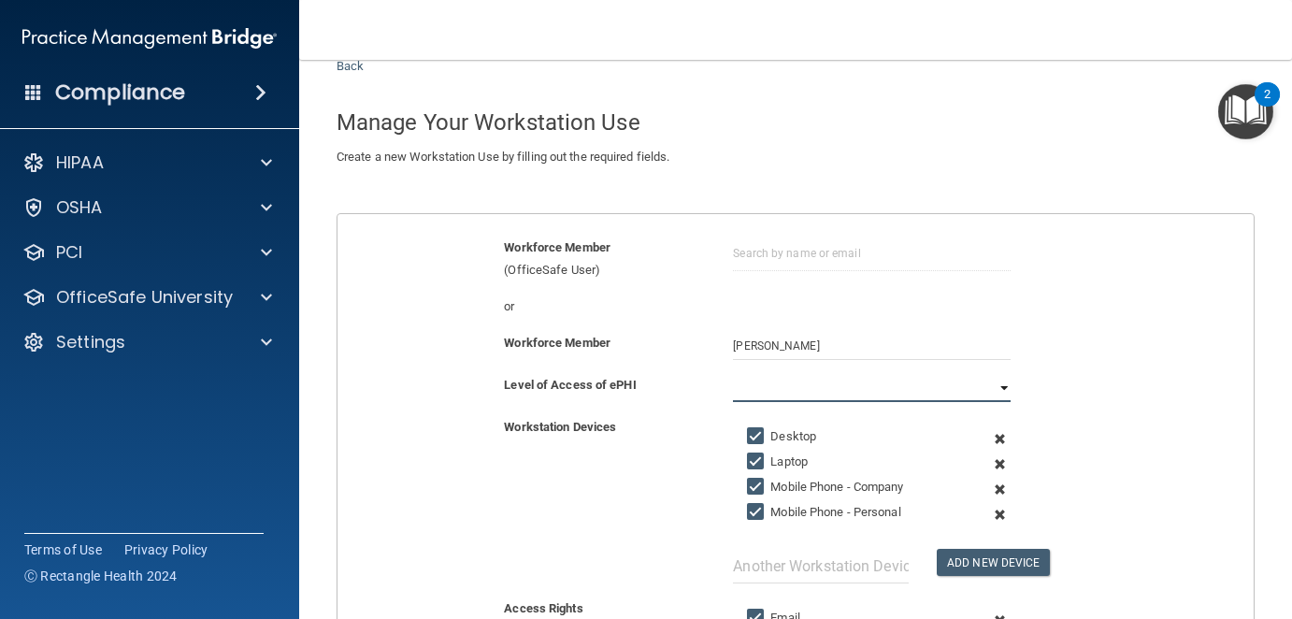
scroll to position [187, 0]
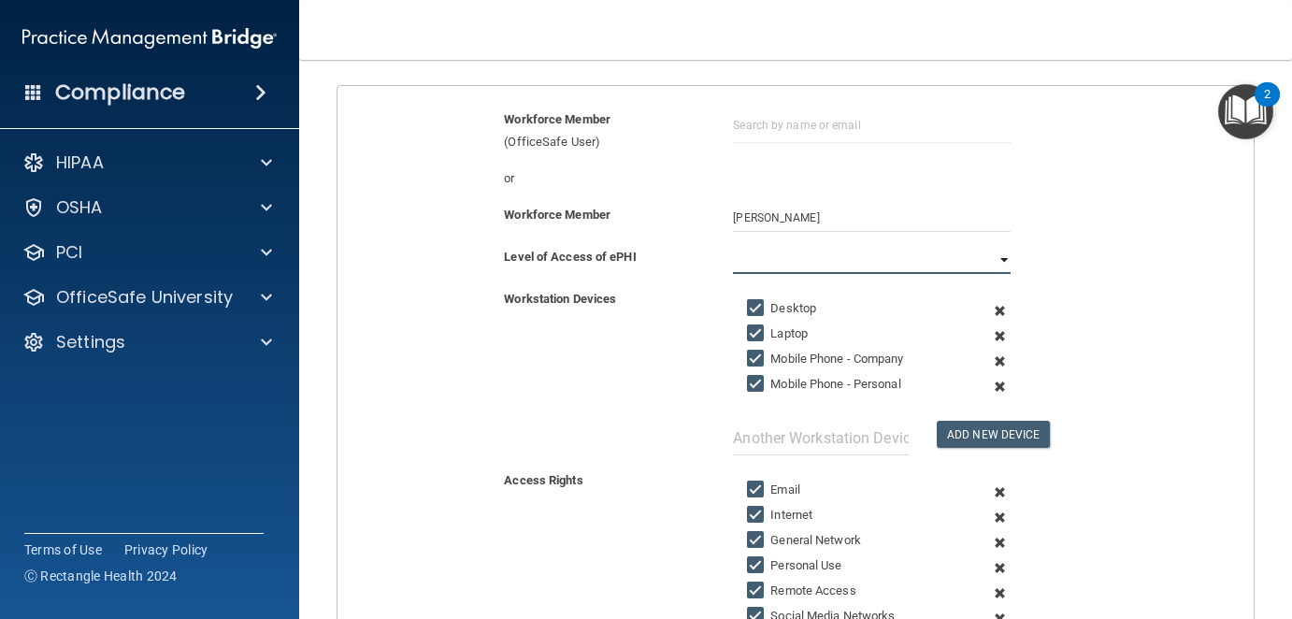
click at [971, 263] on select "Full Limited None" at bounding box center [872, 260] width 278 height 28
select select "1"
click at [733, 246] on select "Full Limited None" at bounding box center [872, 260] width 278 height 28
click at [813, 354] on label "Mobile Phone - Company" at bounding box center [825, 359] width 156 height 22
click at [769, 354] on input "Mobile Phone - Company" at bounding box center [758, 359] width 22 height 15
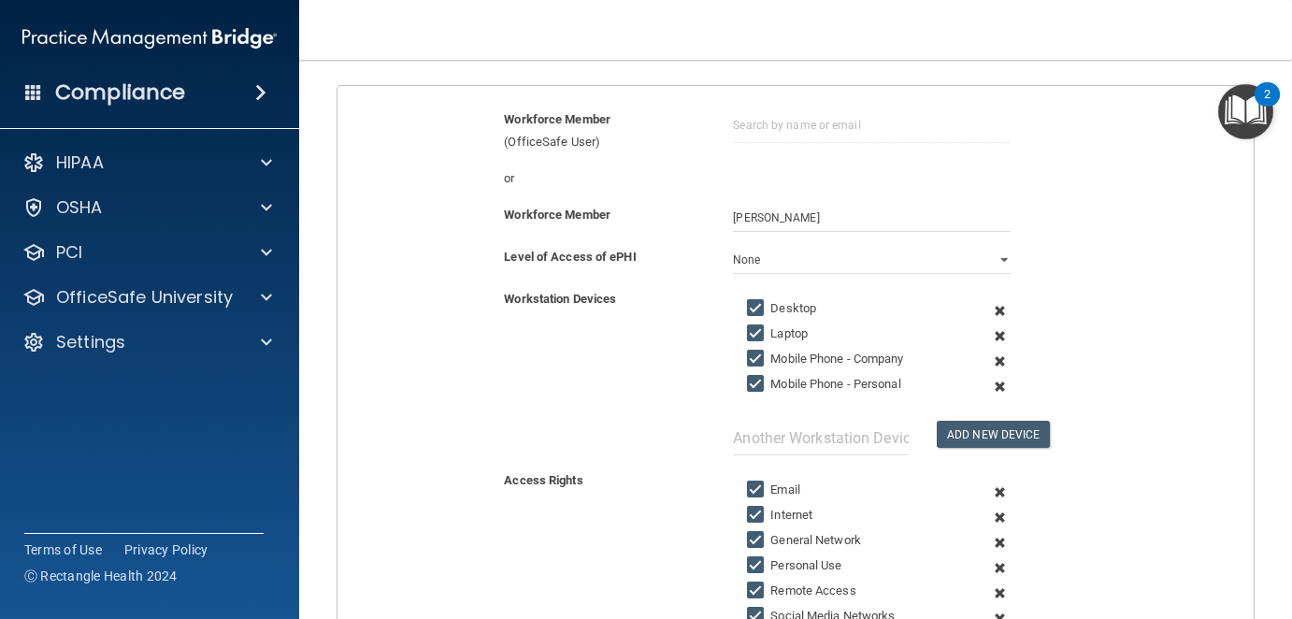
checkbox input "false"
click at [828, 379] on label "Mobile Phone - Personal" at bounding box center [823, 384] width 153 height 22
click at [769, 379] on input "Mobile Phone - Personal" at bounding box center [758, 384] width 22 height 15
checkbox input "false"
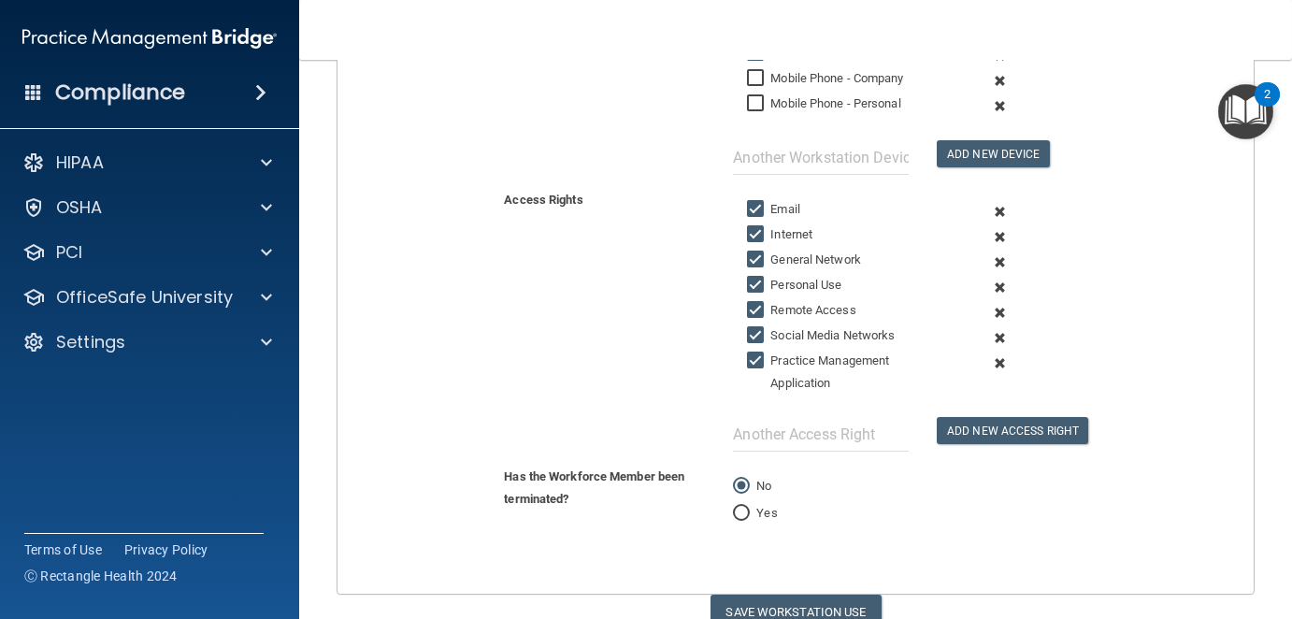
click at [785, 278] on label "Personal Use" at bounding box center [794, 285] width 94 height 22
click at [769, 278] on input "Personal Use" at bounding box center [758, 285] width 22 height 15
checkbox input "false"
click at [796, 305] on label "Remote Access" at bounding box center [801, 310] width 108 height 22
click at [769, 305] on input "Remote Access" at bounding box center [758, 310] width 22 height 15
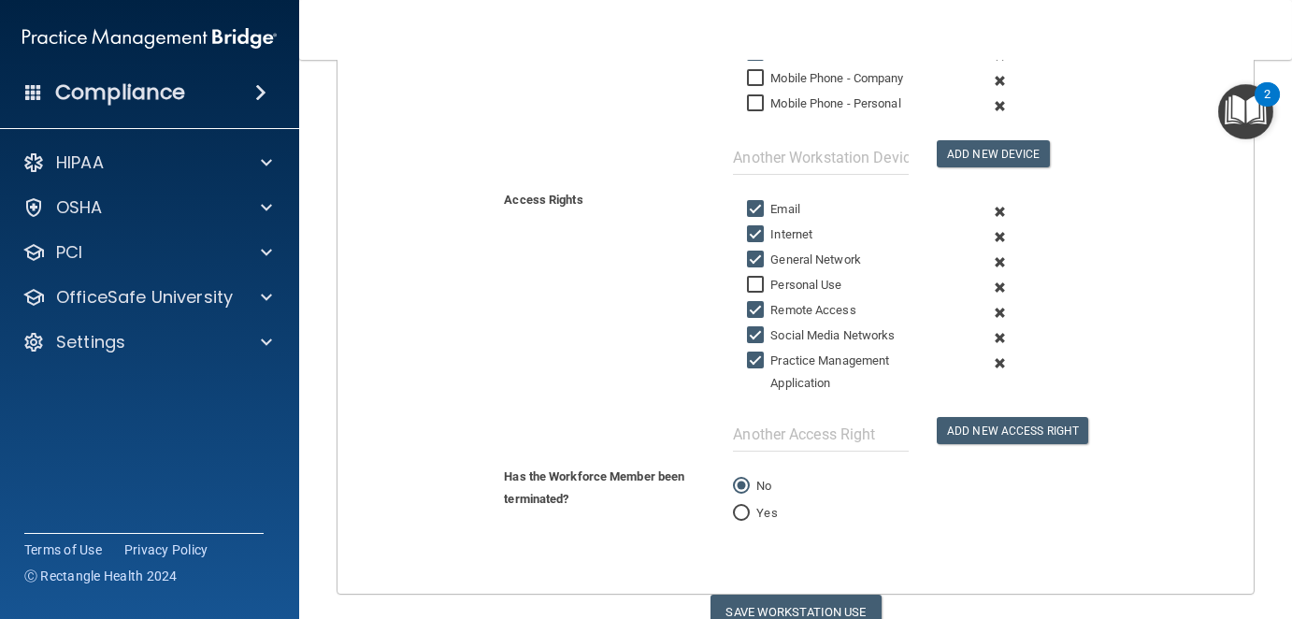
checkbox input "false"
click at [834, 598] on button "Save Workstation Use" at bounding box center [796, 612] width 171 height 35
select select "? string:Limited ?"
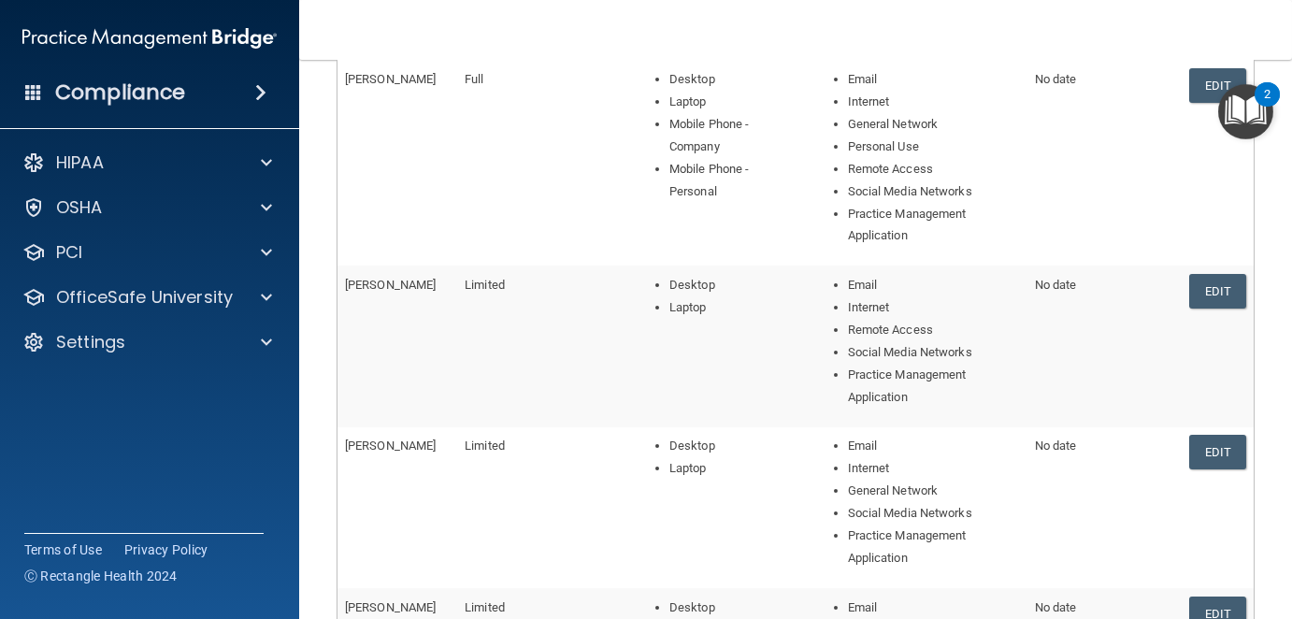
scroll to position [868, 0]
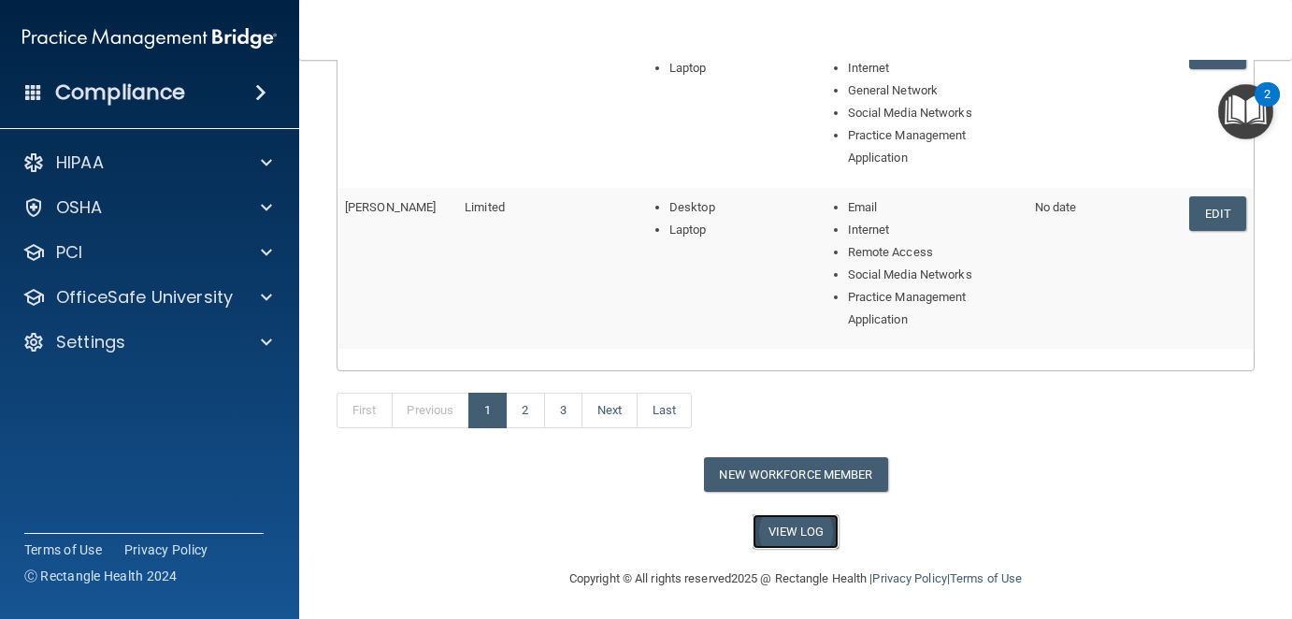
click at [788, 526] on link "View Log" at bounding box center [796, 531] width 87 height 35
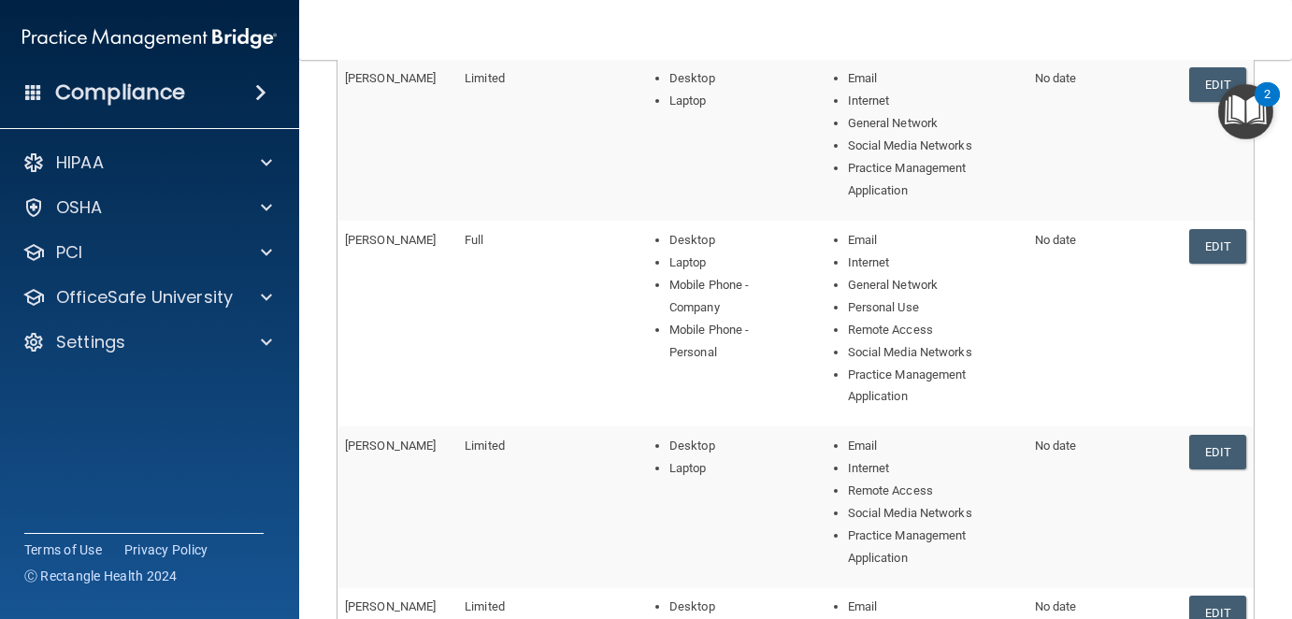
scroll to position [0, 0]
